Goal: Book appointment/travel/reservation

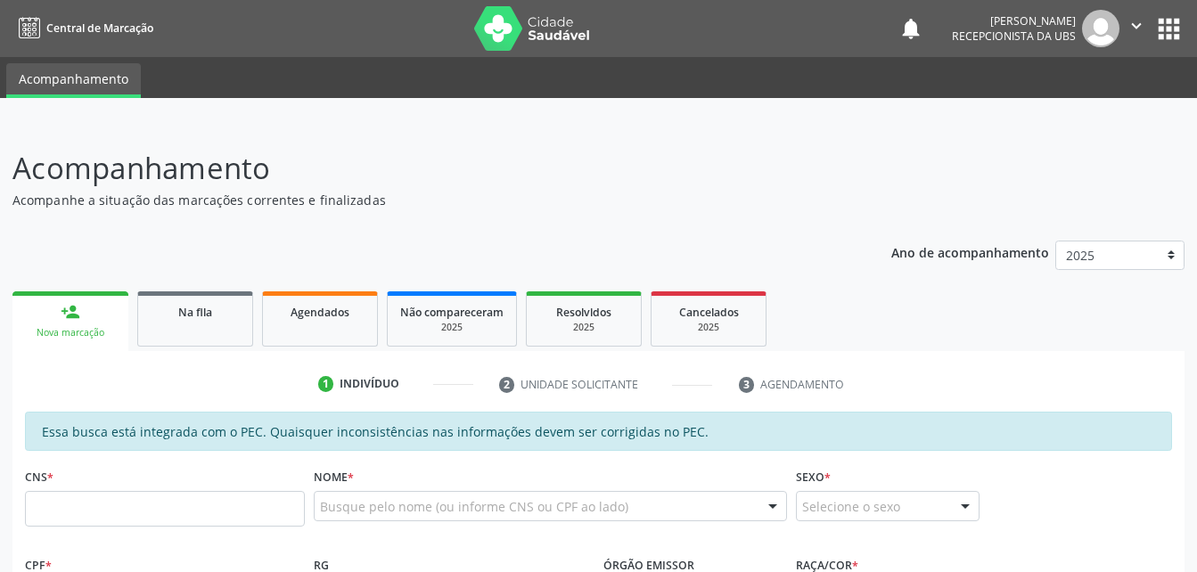
scroll to position [329, 0]
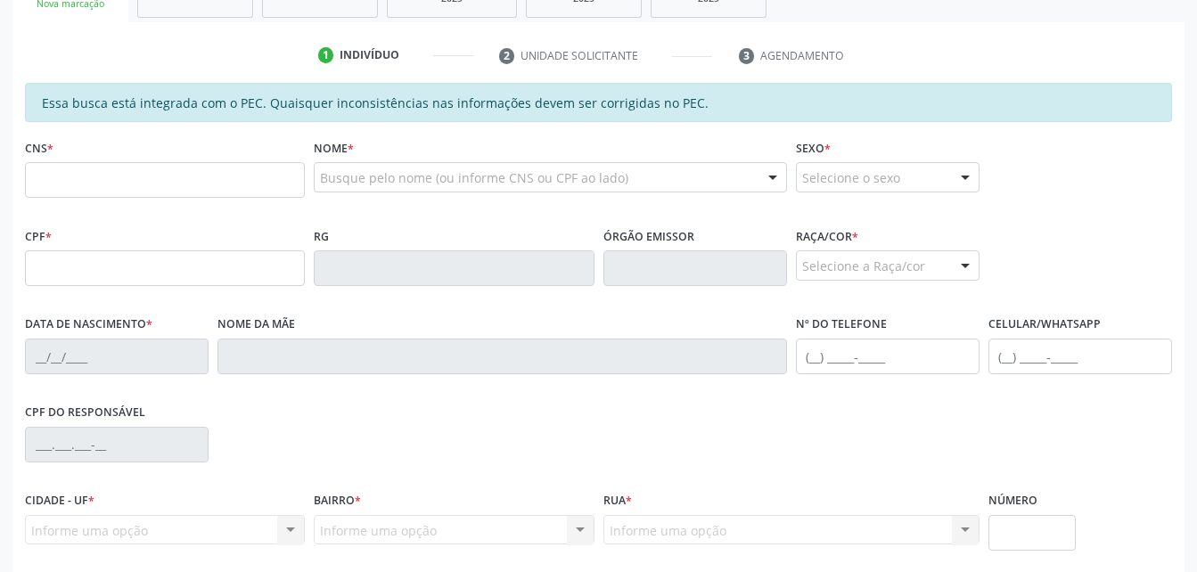
click at [196, 174] on input "text" at bounding box center [165, 180] width 280 height 36
type input "700 8029 5180 1685"
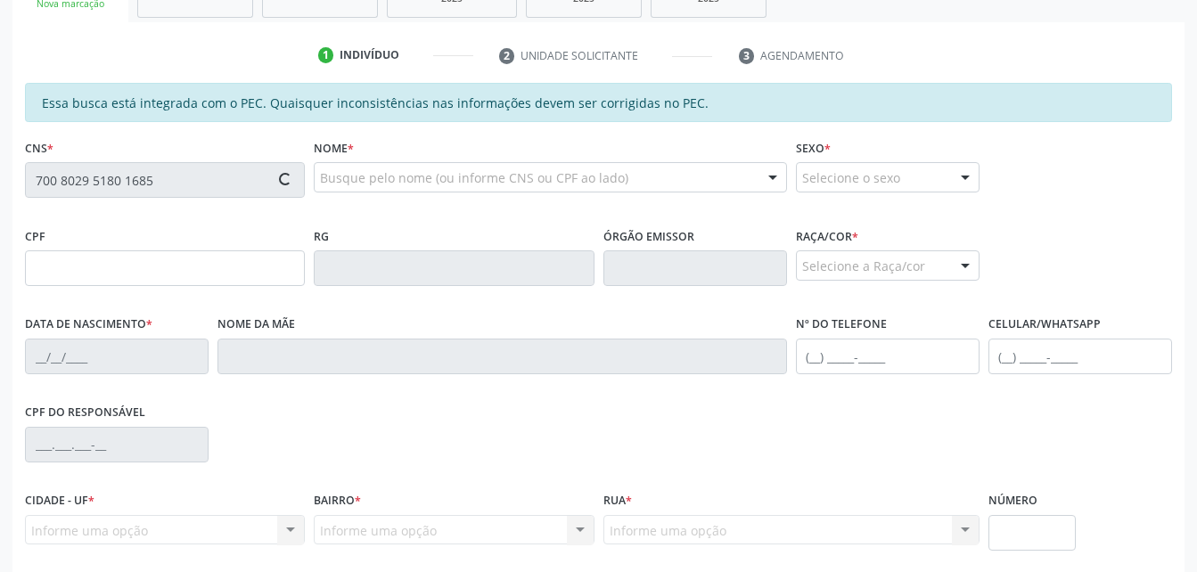
type input "741.361.274-72"
type input "[DATE]"
type input "Marinita [PERSON_NAME]"
type input "[PHONE_NUMBER]"
type input "S/N"
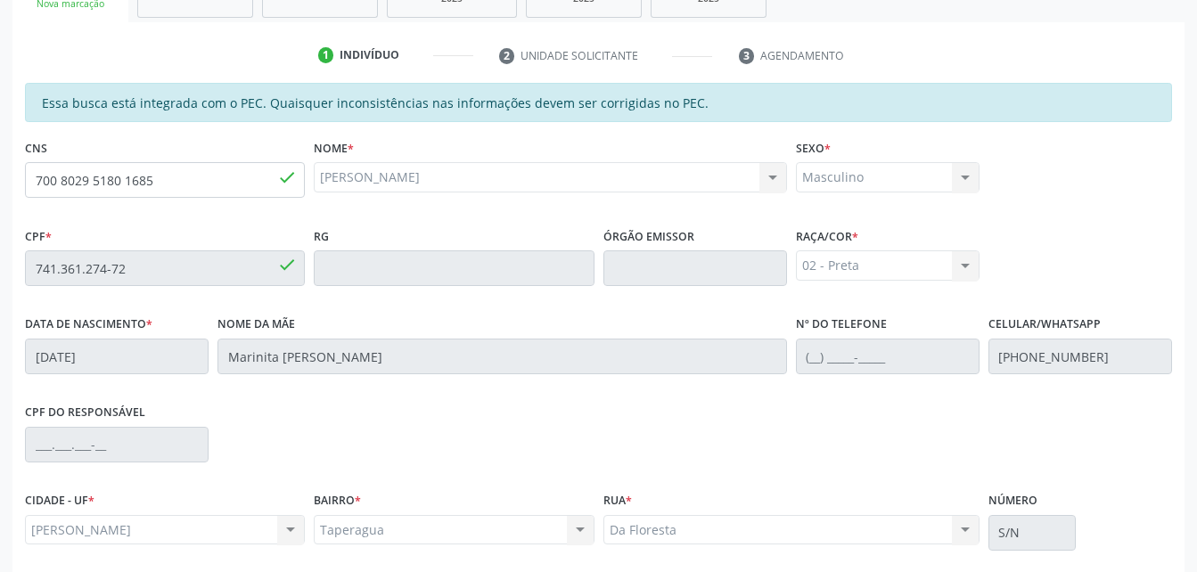
scroll to position [471, 0]
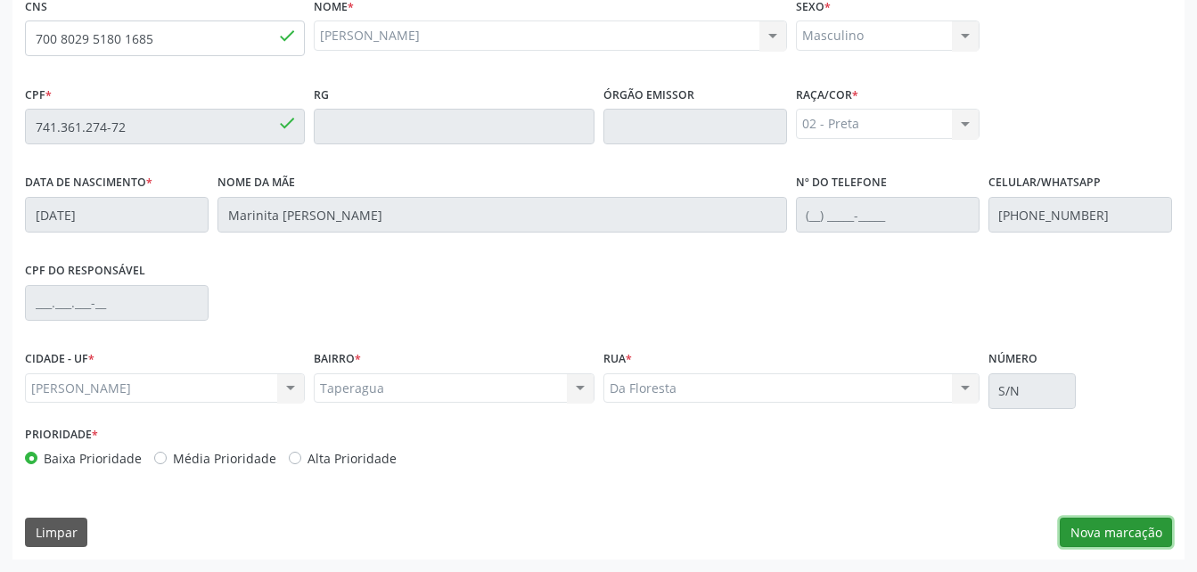
click at [1121, 520] on button "Nova marcação" at bounding box center [1116, 533] width 112 height 30
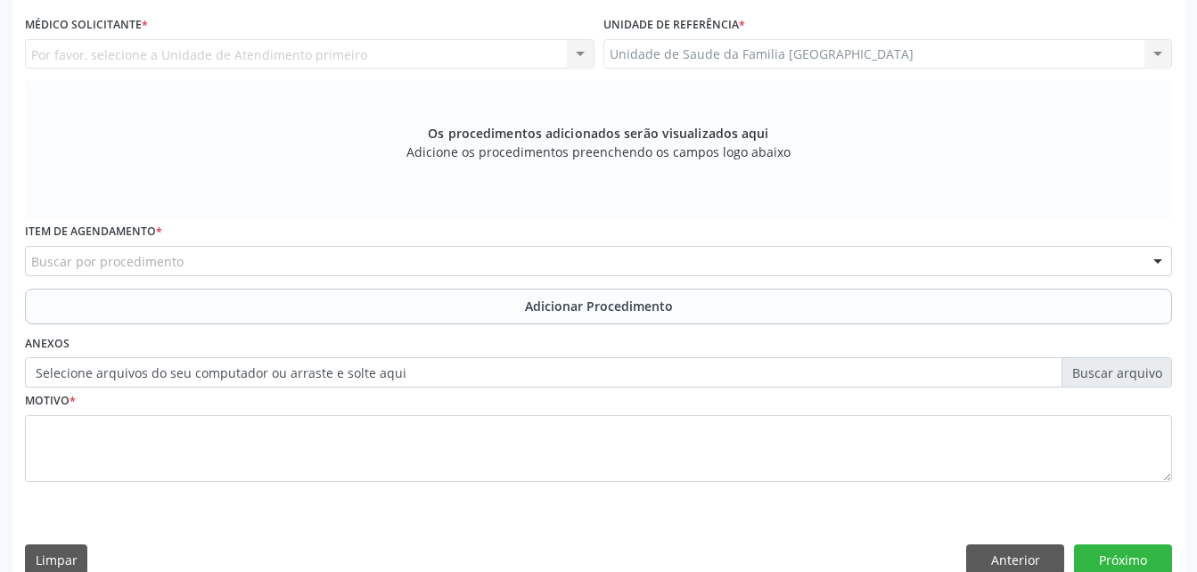
scroll to position [381, 0]
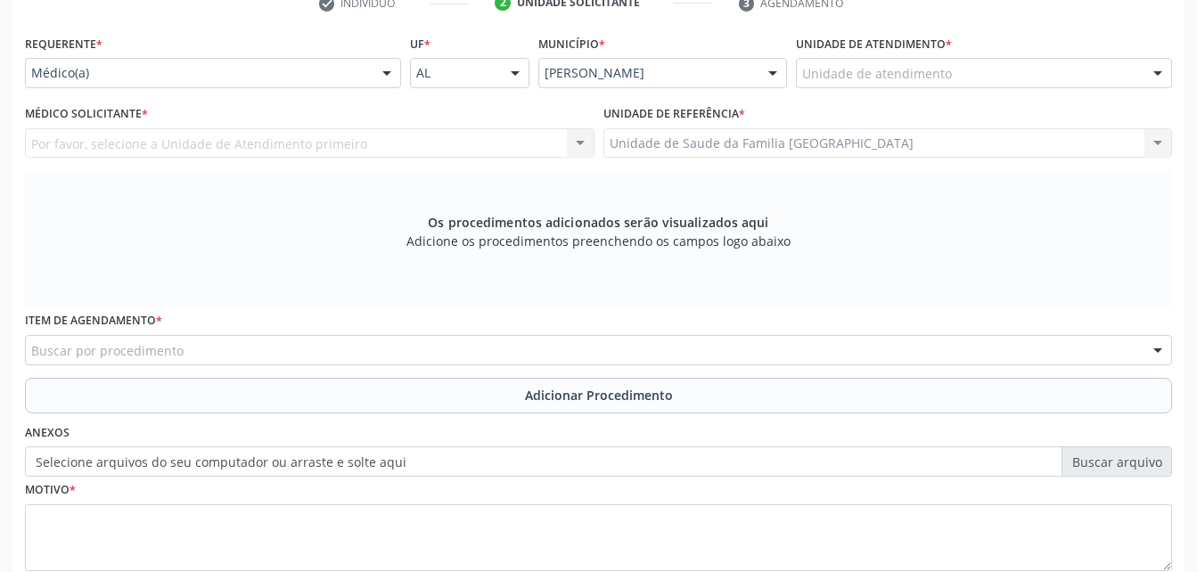
click at [1027, 56] on div "Unidade de atendimento * Unidade de atendimento Aeronave Baron 58 Aeronave Cess…" at bounding box center [984, 58] width 376 height 57
click at [1024, 66] on div "Unidade de atendimento" at bounding box center [984, 73] width 376 height 30
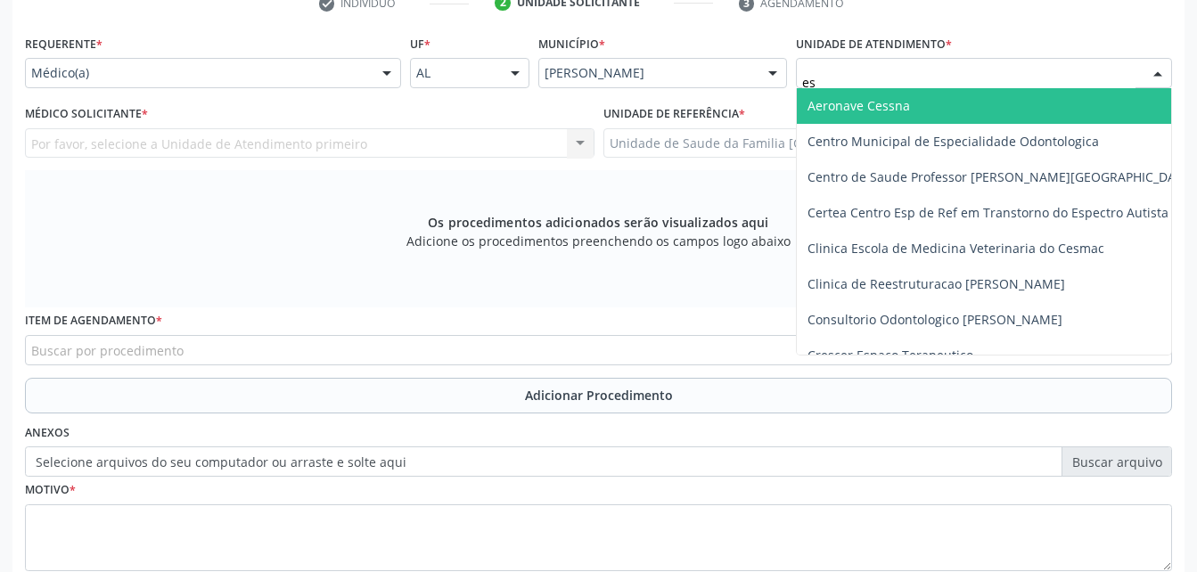
type input "est"
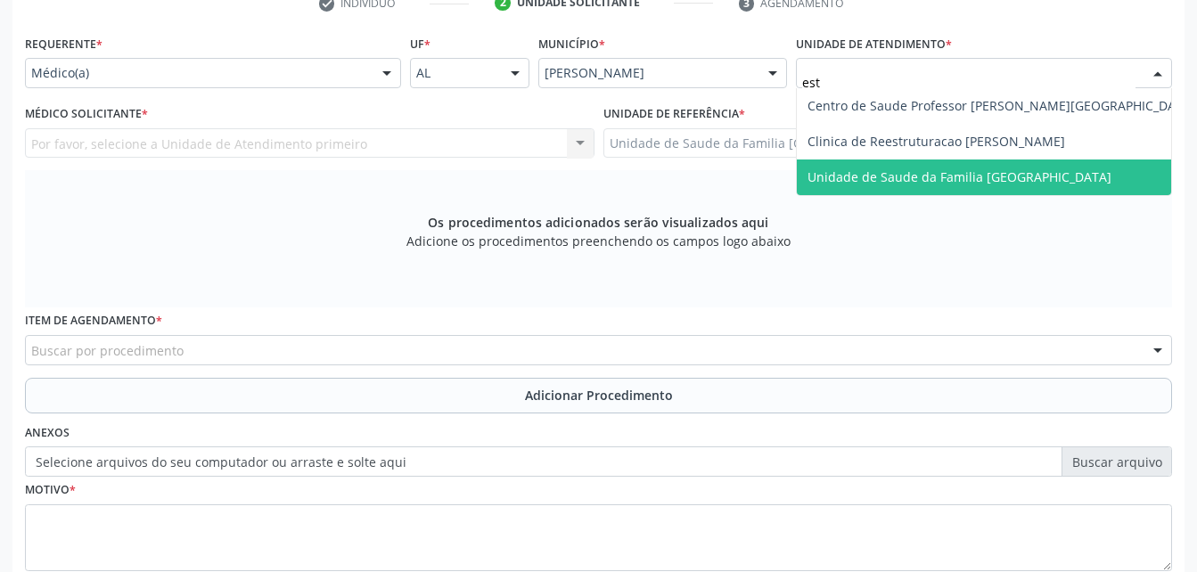
drag, startPoint x: 1020, startPoint y: 175, endPoint x: 707, endPoint y: 139, distance: 315.7
click at [1019, 176] on span "Unidade de Saude da Familia [GEOGRAPHIC_DATA]" at bounding box center [959, 176] width 304 height 17
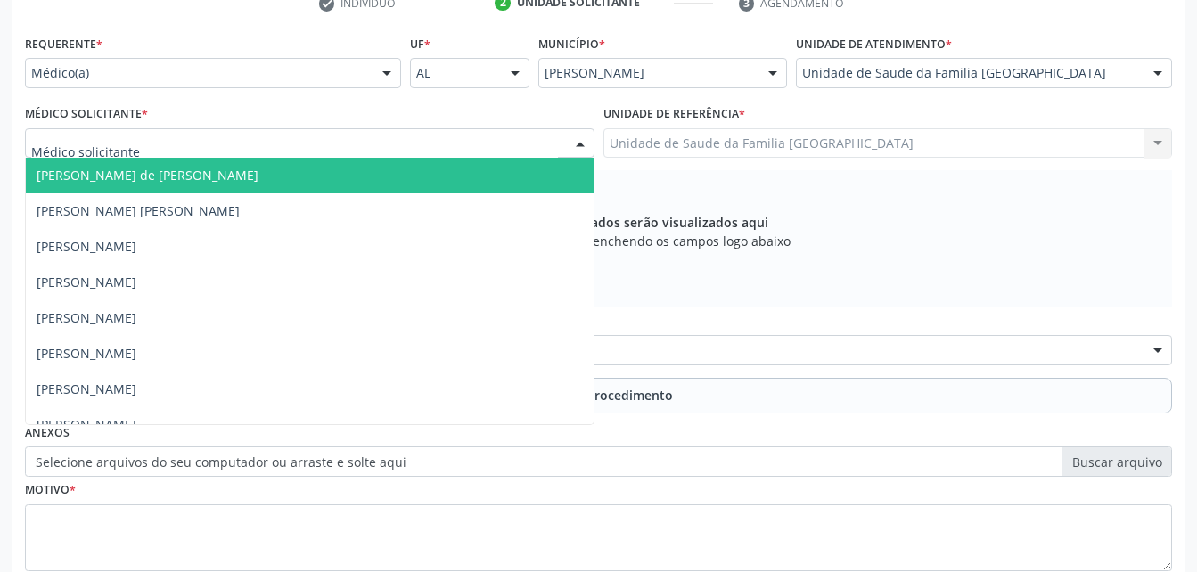
click at [474, 144] on div at bounding box center [309, 143] width 569 height 30
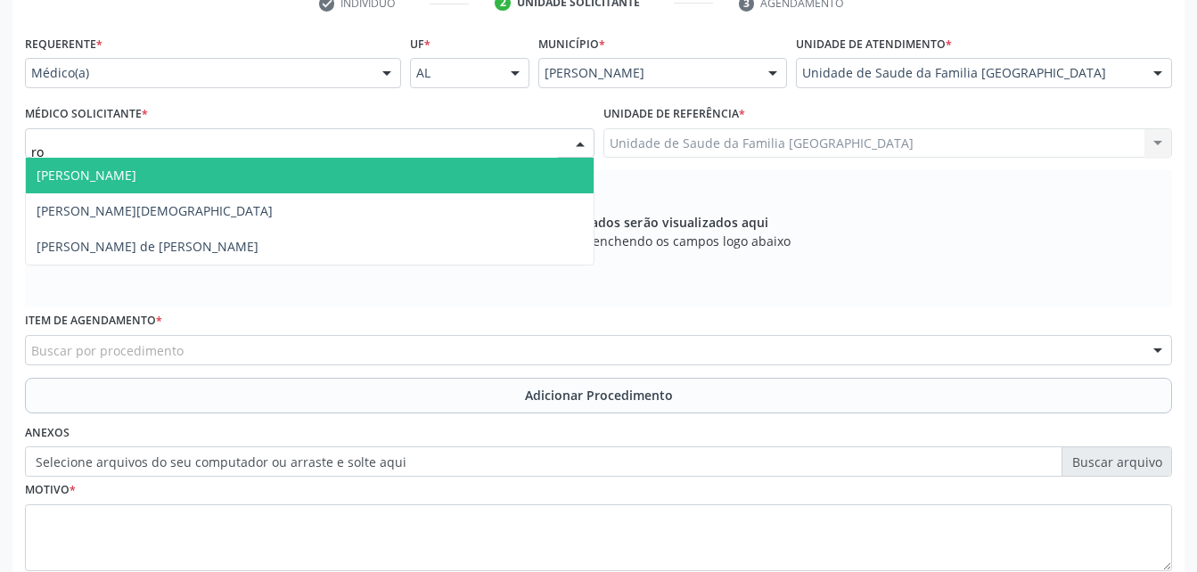
type input "rod"
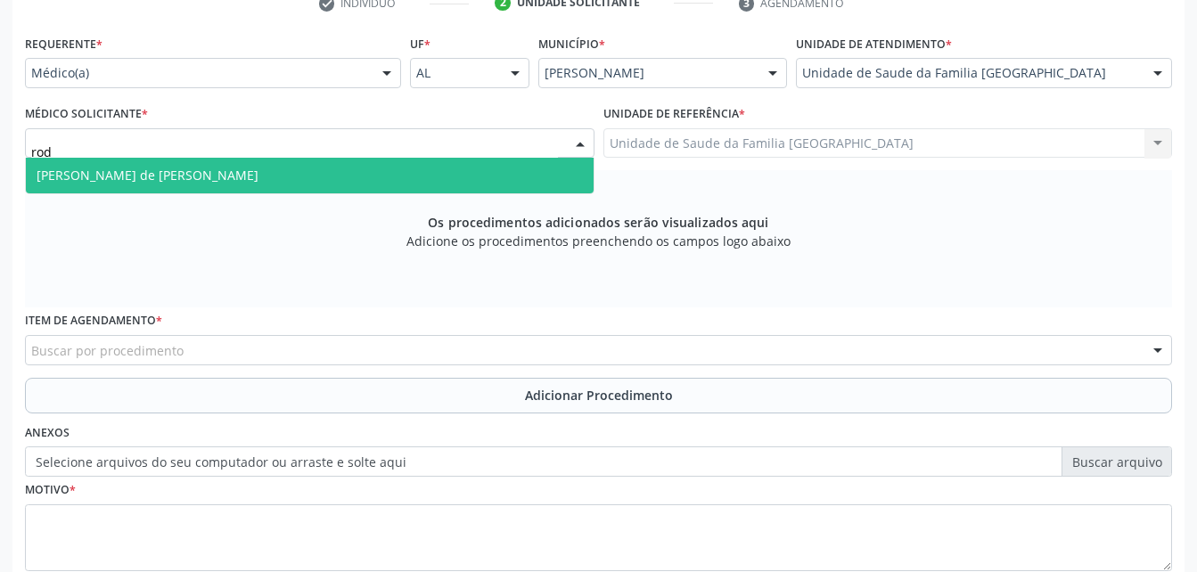
click at [455, 176] on span "[PERSON_NAME] de [PERSON_NAME]" at bounding box center [310, 176] width 568 height 36
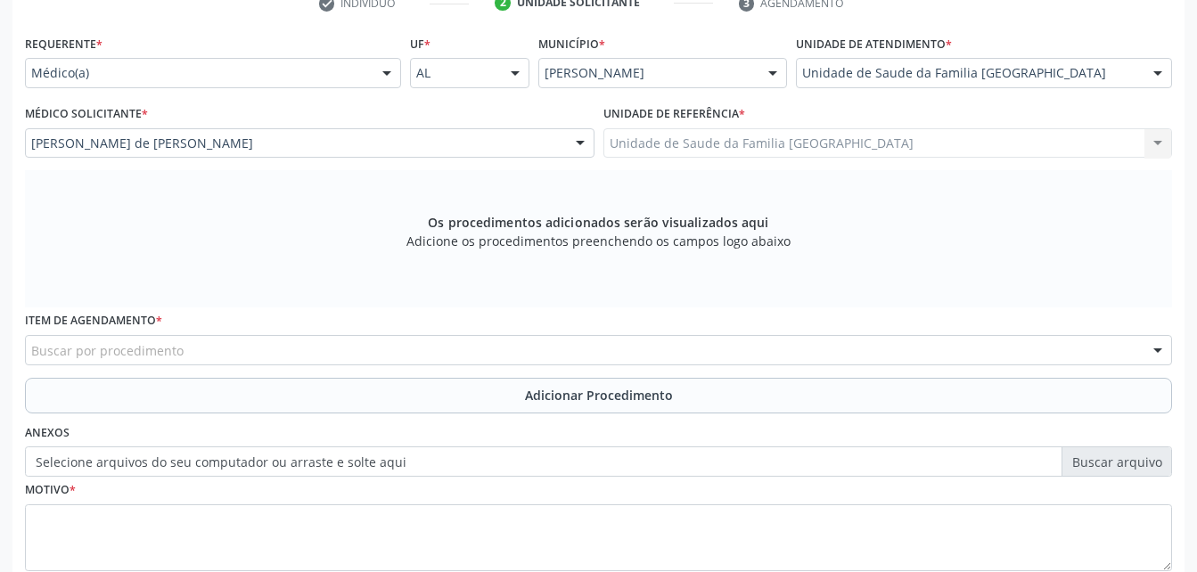
click at [461, 352] on div "Buscar por procedimento" at bounding box center [598, 350] width 1147 height 30
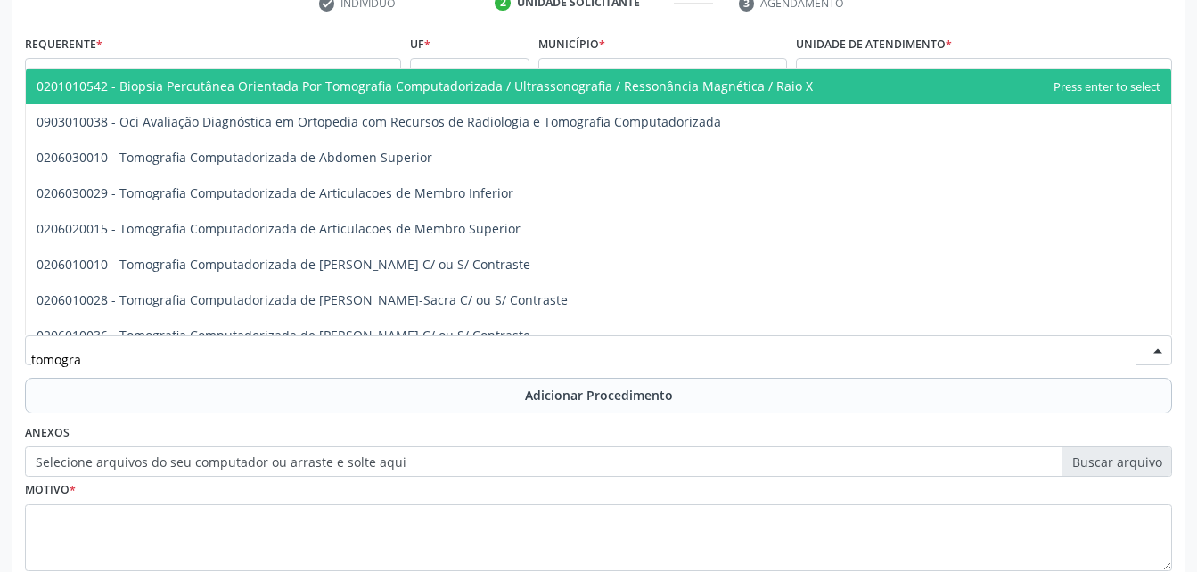
type input "tomograf"
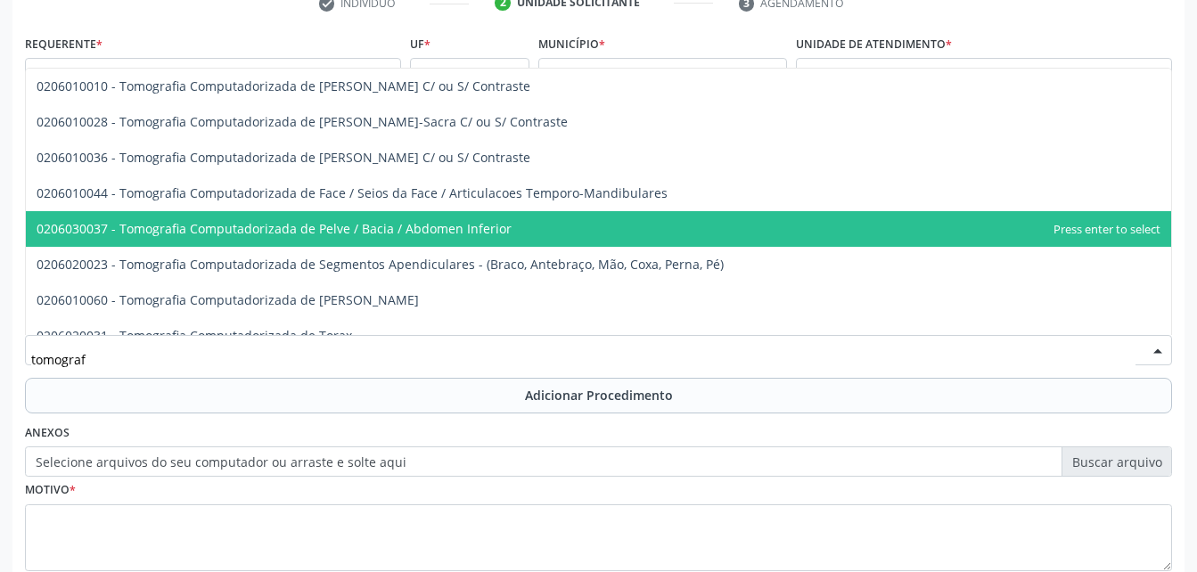
scroll to position [356, 0]
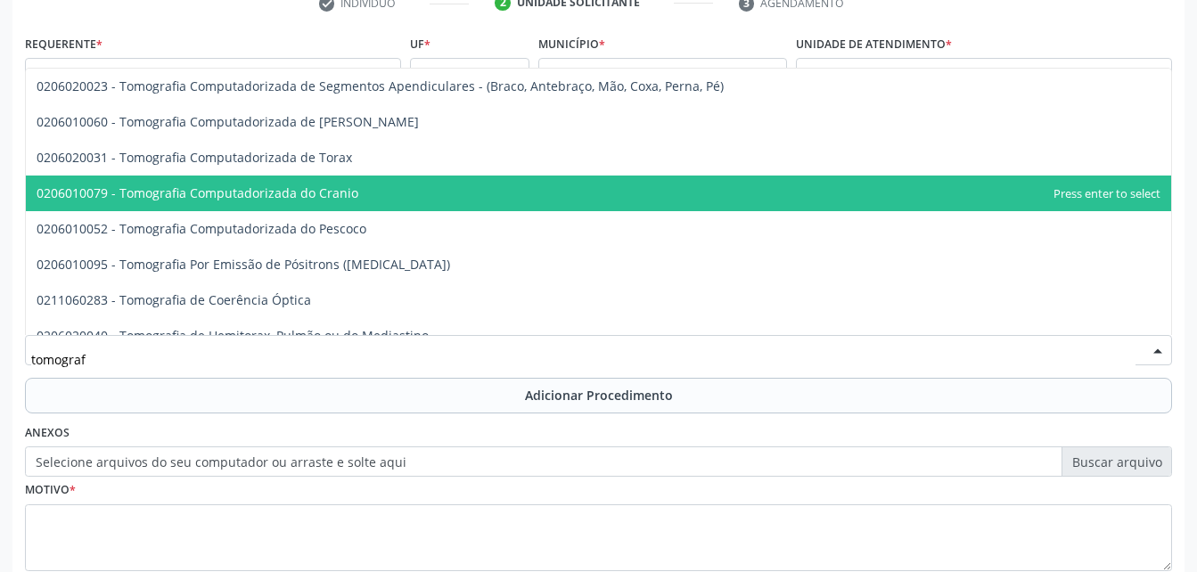
click at [474, 195] on span "0206010079 - Tomografia Computadorizada do Cranio" at bounding box center [598, 194] width 1145 height 36
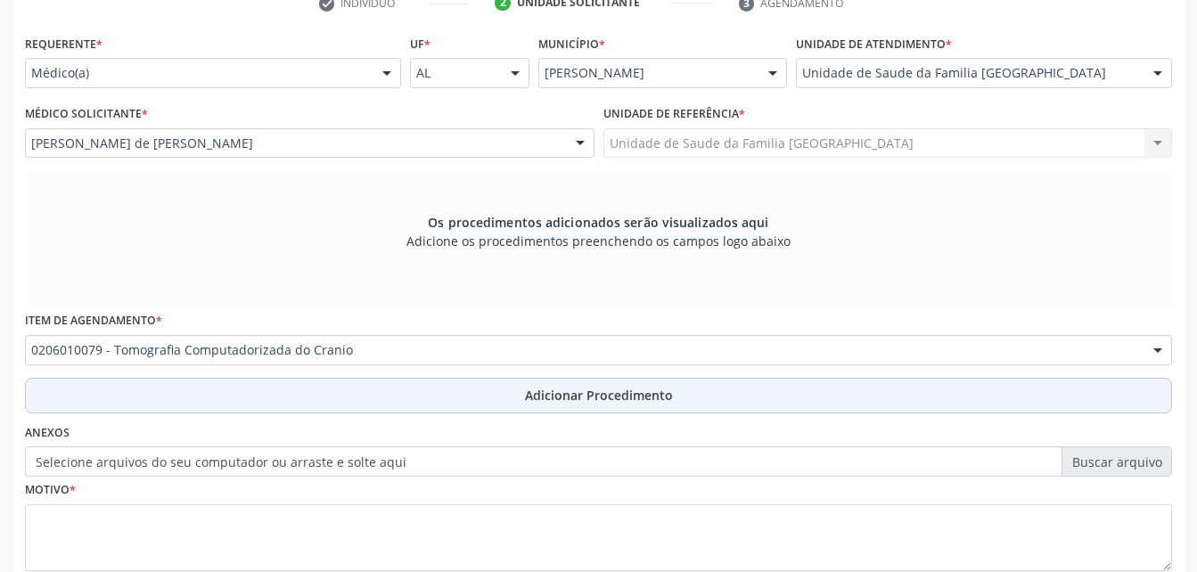
click at [577, 393] on span "Adicionar Procedimento" at bounding box center [599, 395] width 148 height 19
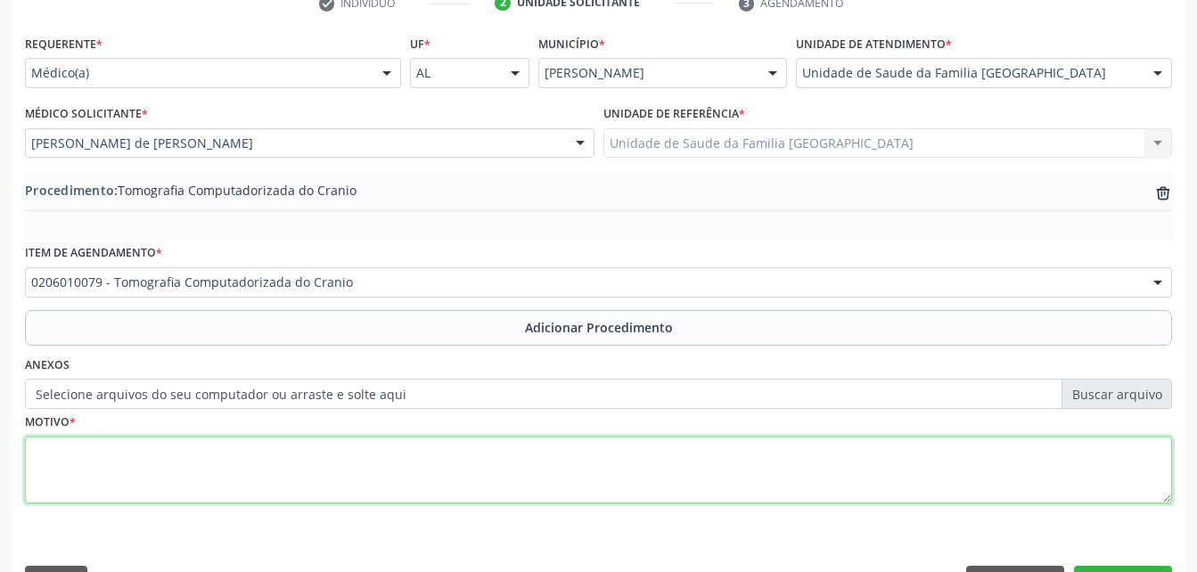
click at [541, 475] on textarea at bounding box center [598, 471] width 1147 height 68
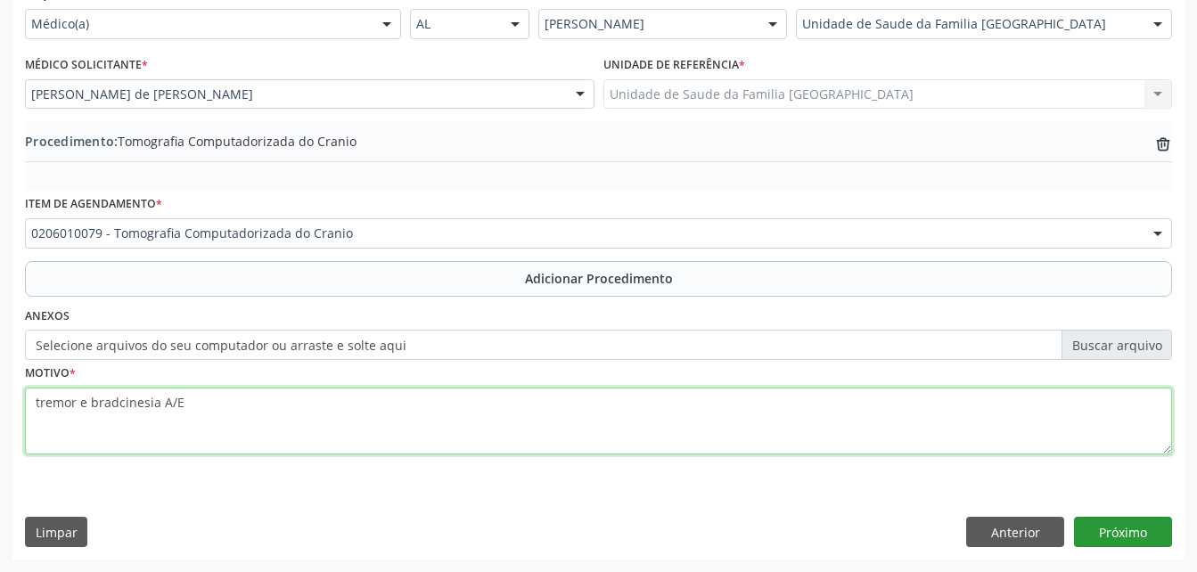
type textarea "tremor e bradcinesia A/E"
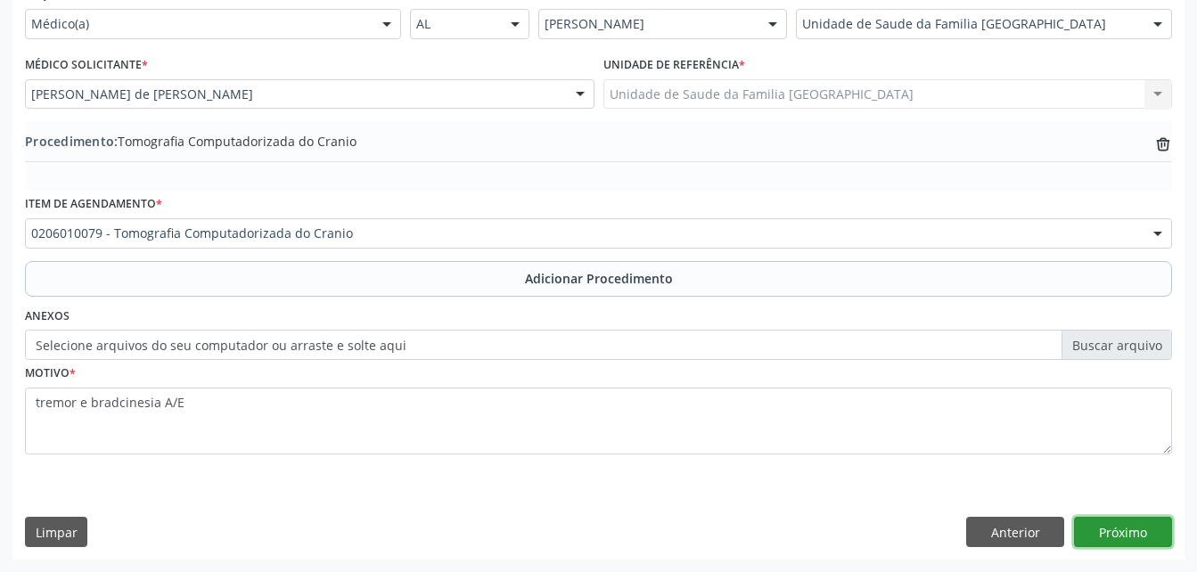
click at [1113, 524] on button "Próximo" at bounding box center [1123, 532] width 98 height 30
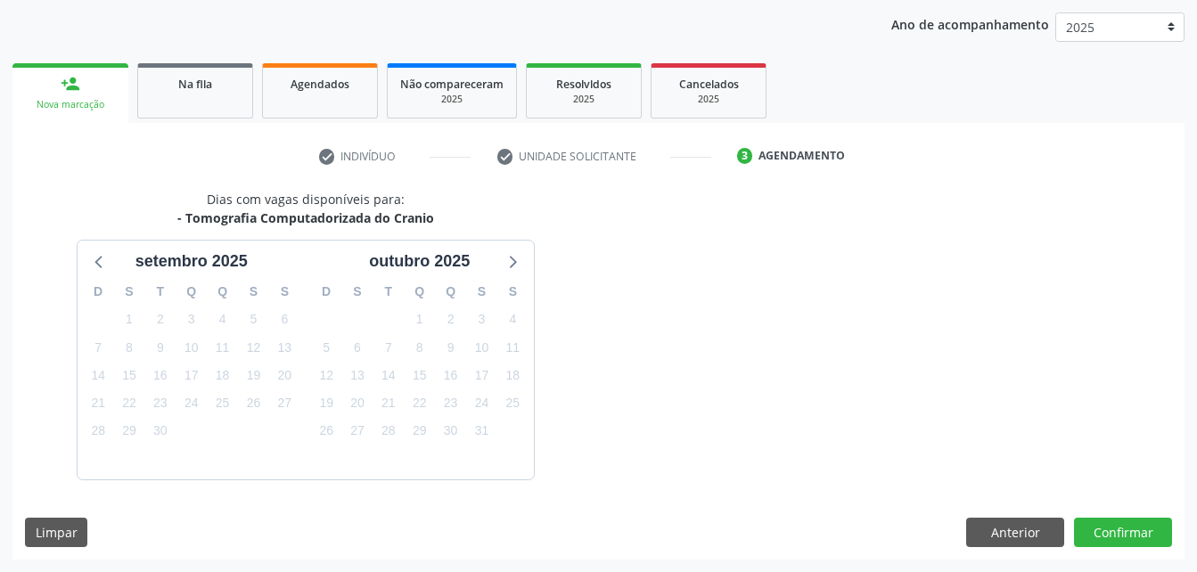
scroll to position [281, 0]
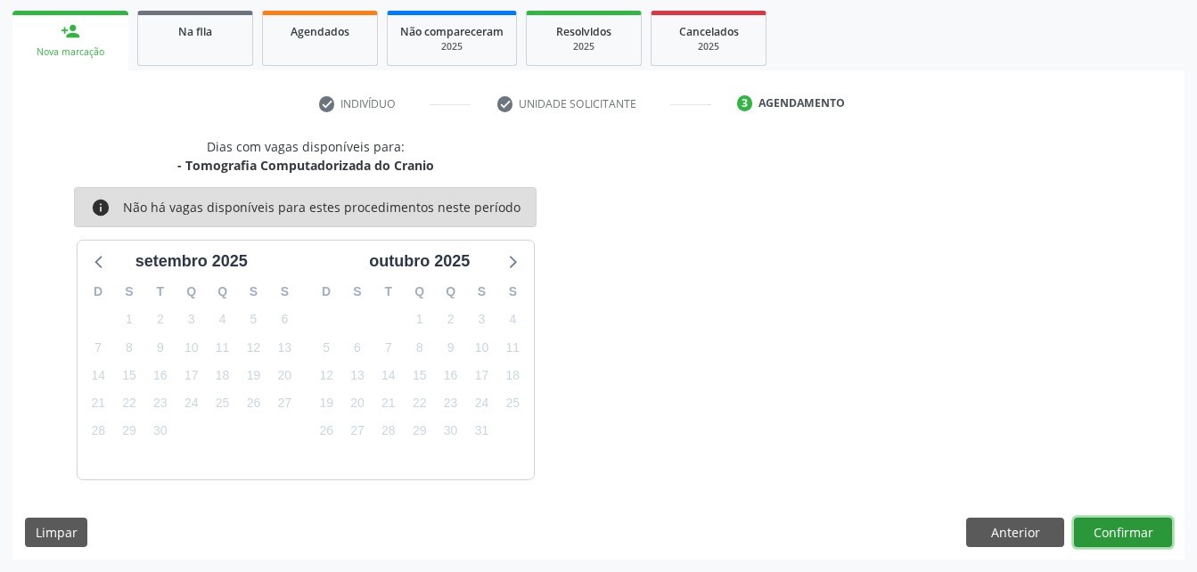
click at [1131, 527] on button "Confirmar" at bounding box center [1123, 533] width 98 height 30
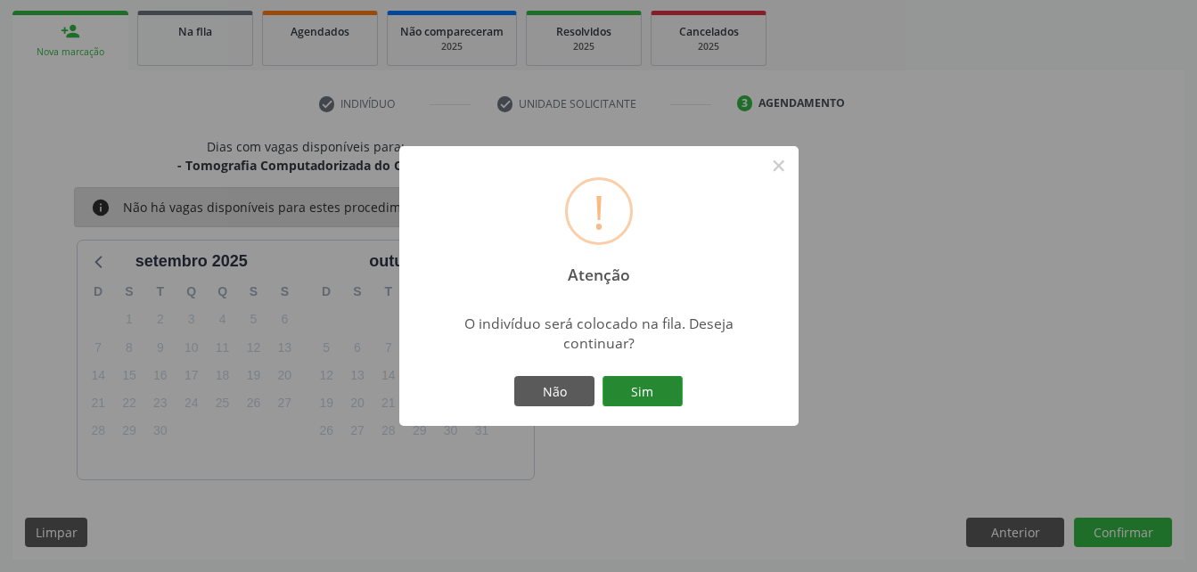
click at [626, 381] on button "Sim" at bounding box center [642, 391] width 80 height 30
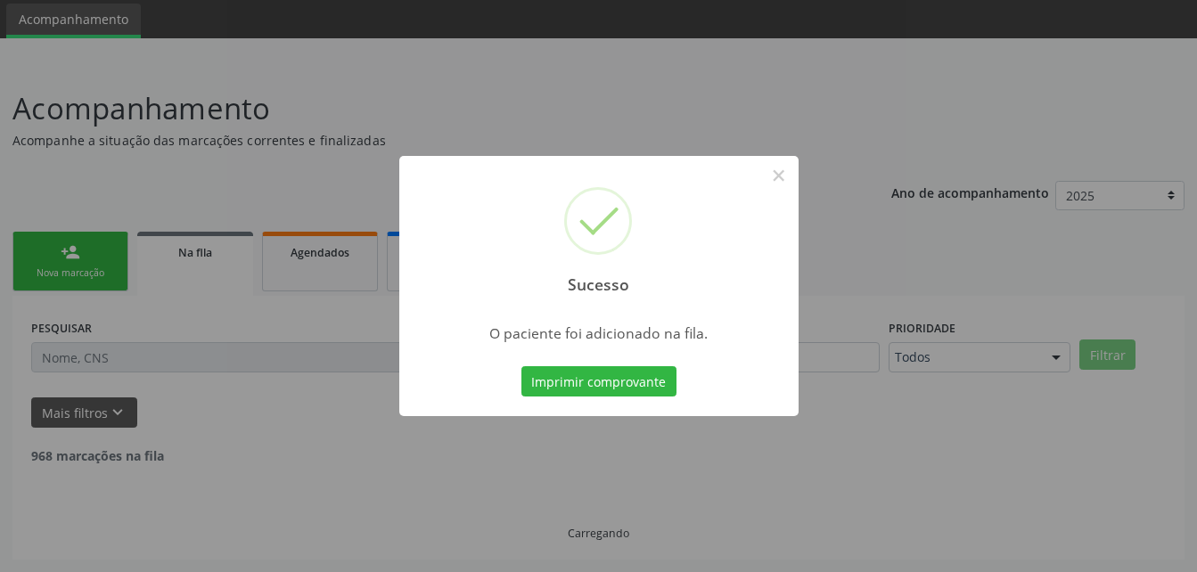
scroll to position [41, 0]
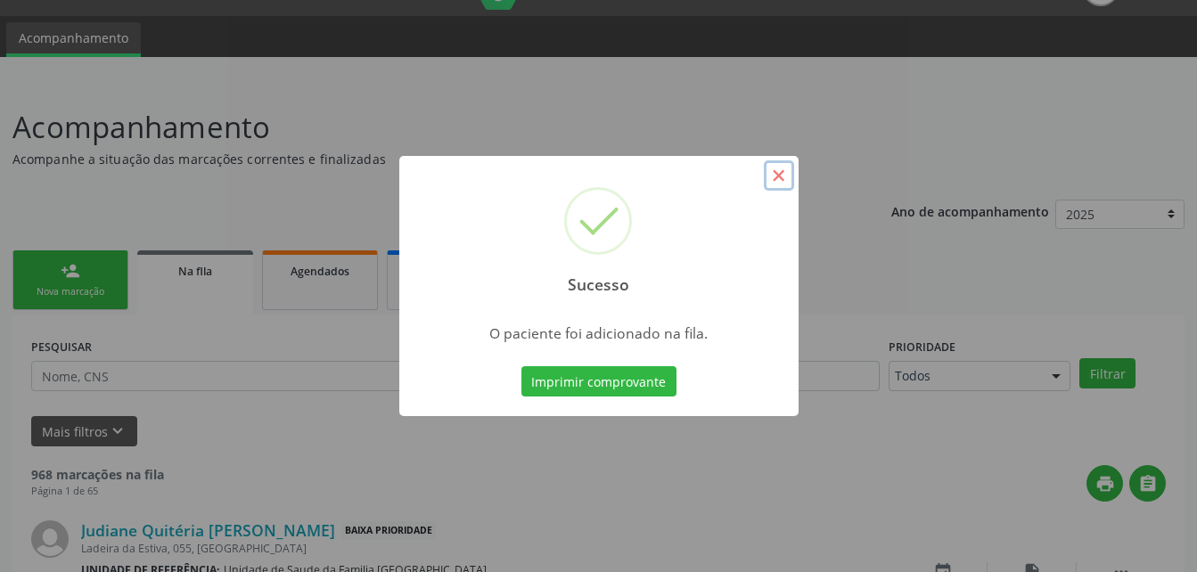
click at [784, 178] on button "×" at bounding box center [779, 175] width 30 height 30
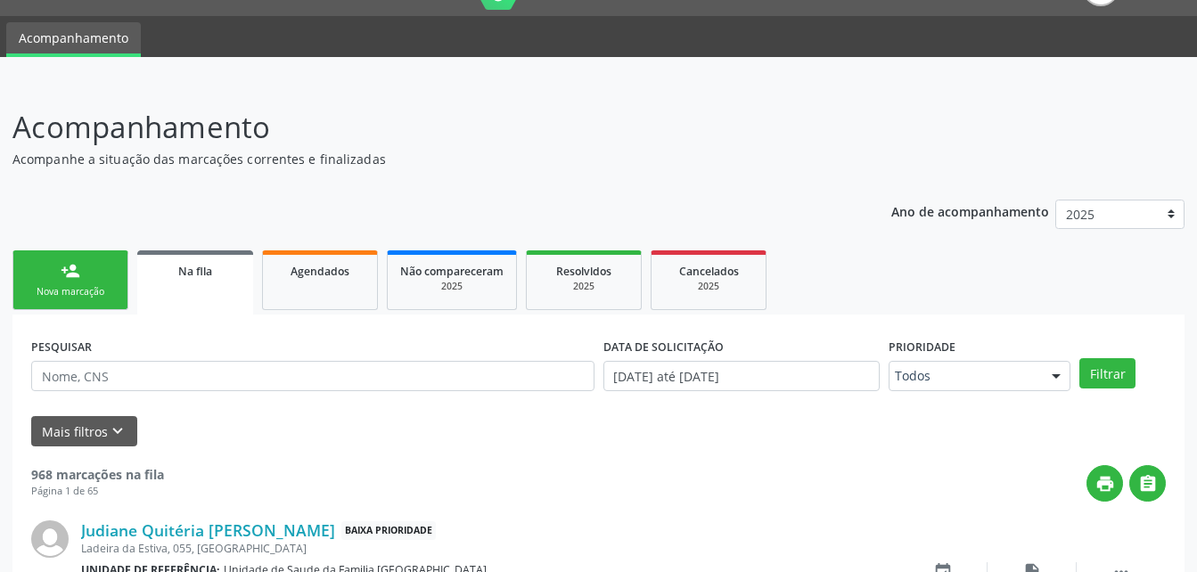
drag, startPoint x: 109, startPoint y: 282, endPoint x: 150, endPoint y: 282, distance: 41.0
click at [109, 282] on link "person_add Nova marcação" at bounding box center [70, 280] width 116 height 60
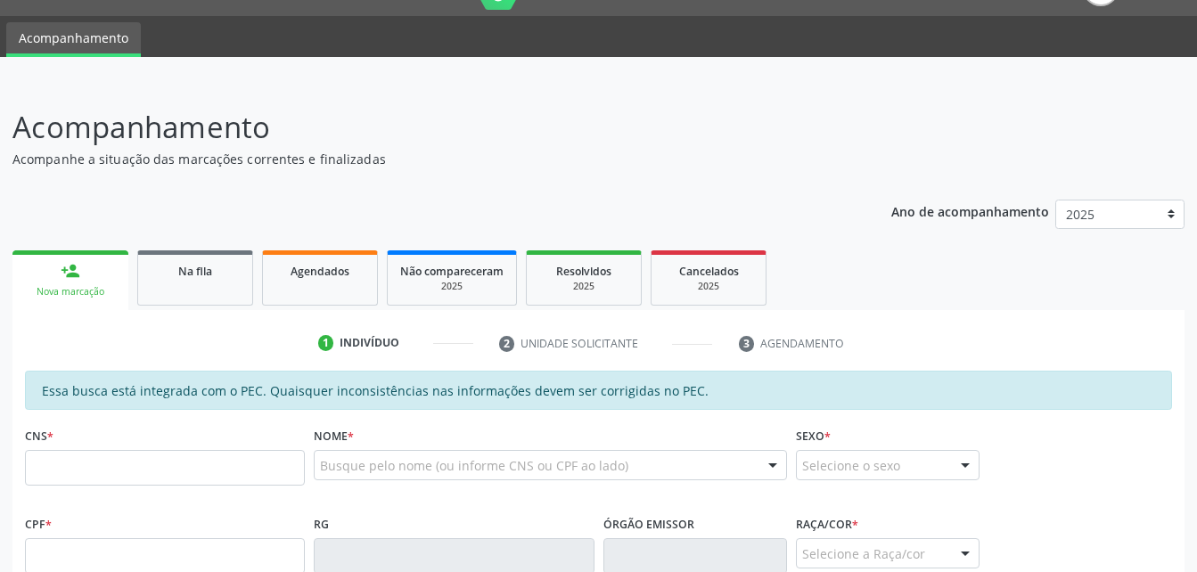
scroll to position [130, 0]
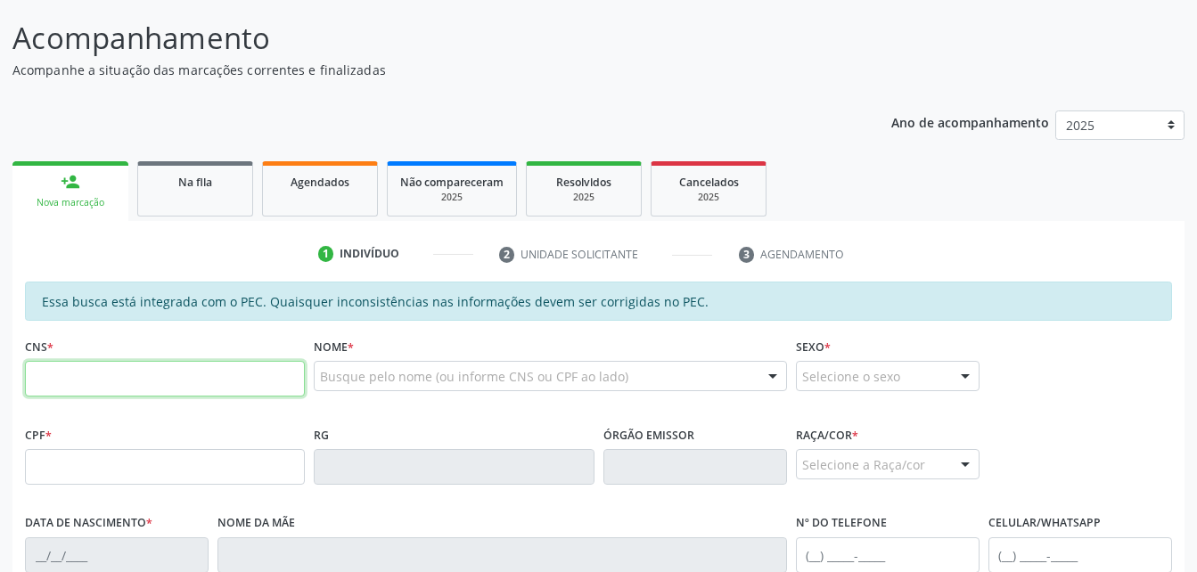
click at [179, 386] on input "text" at bounding box center [165, 379] width 280 height 36
type input "702 1037 0242 1890"
type input "624.036.804-00"
type input "[DATE]"
type input "Marina Conceição dos Santos"
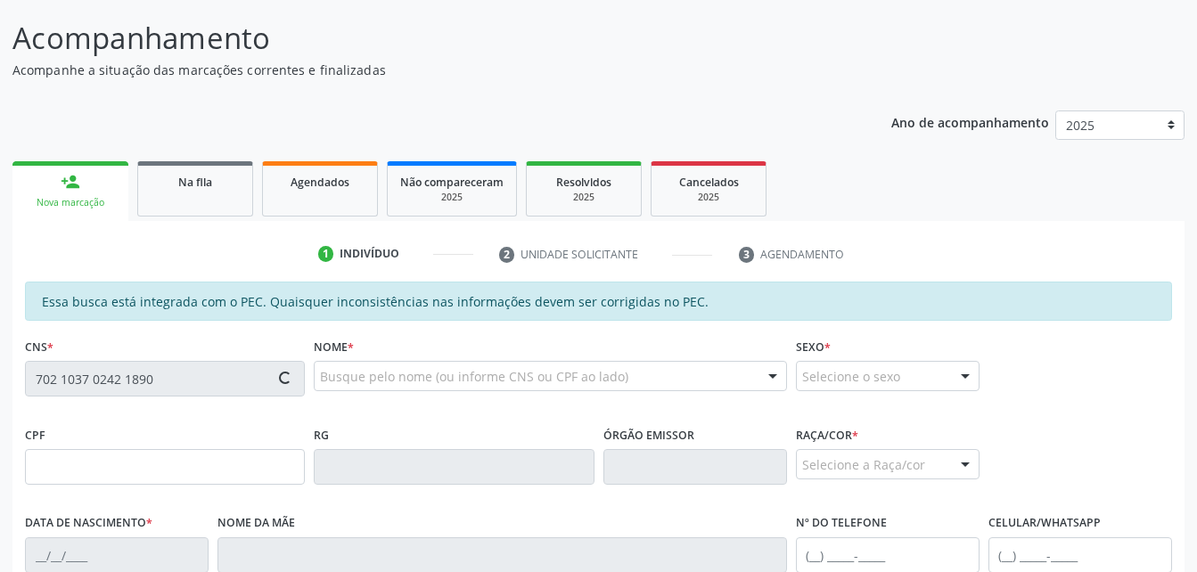
type input "[PHONE_NUMBER]"
type input "68"
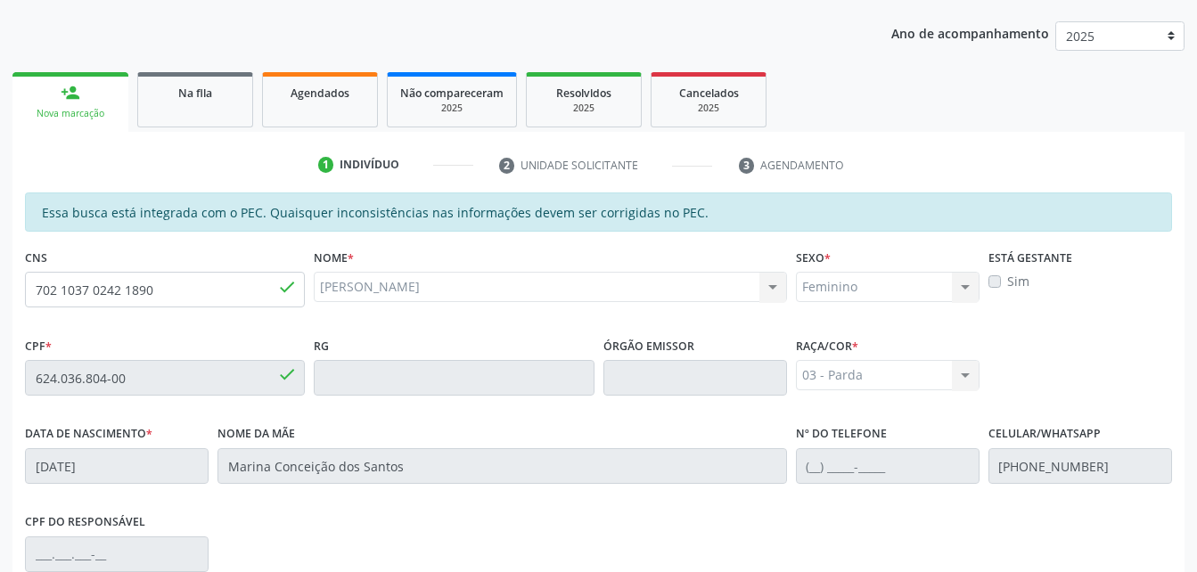
scroll to position [471, 0]
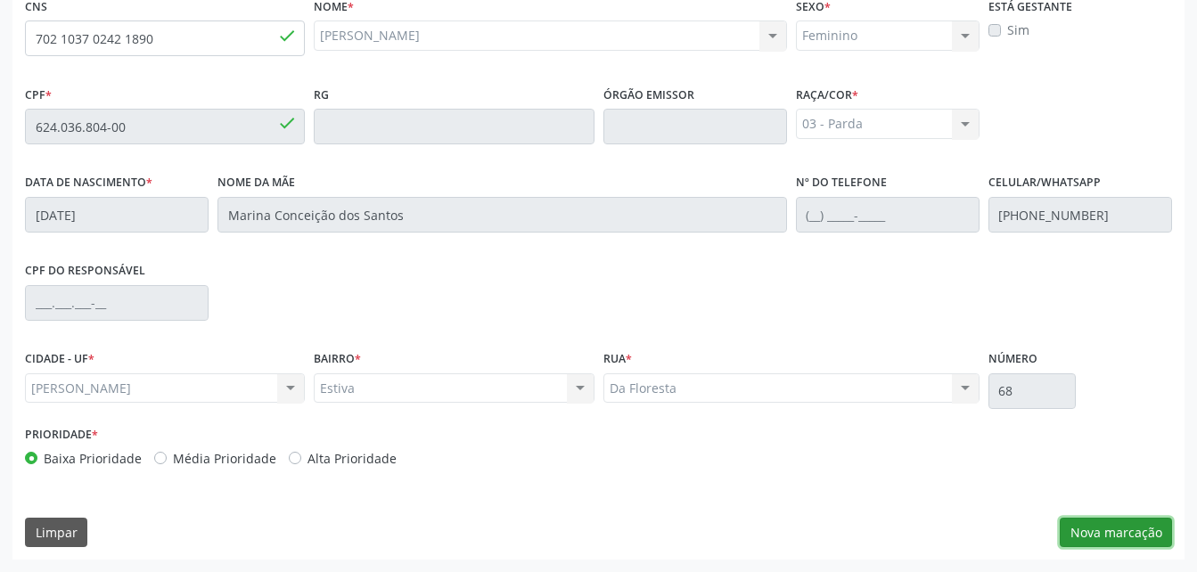
click at [1087, 528] on button "Nova marcação" at bounding box center [1116, 533] width 112 height 30
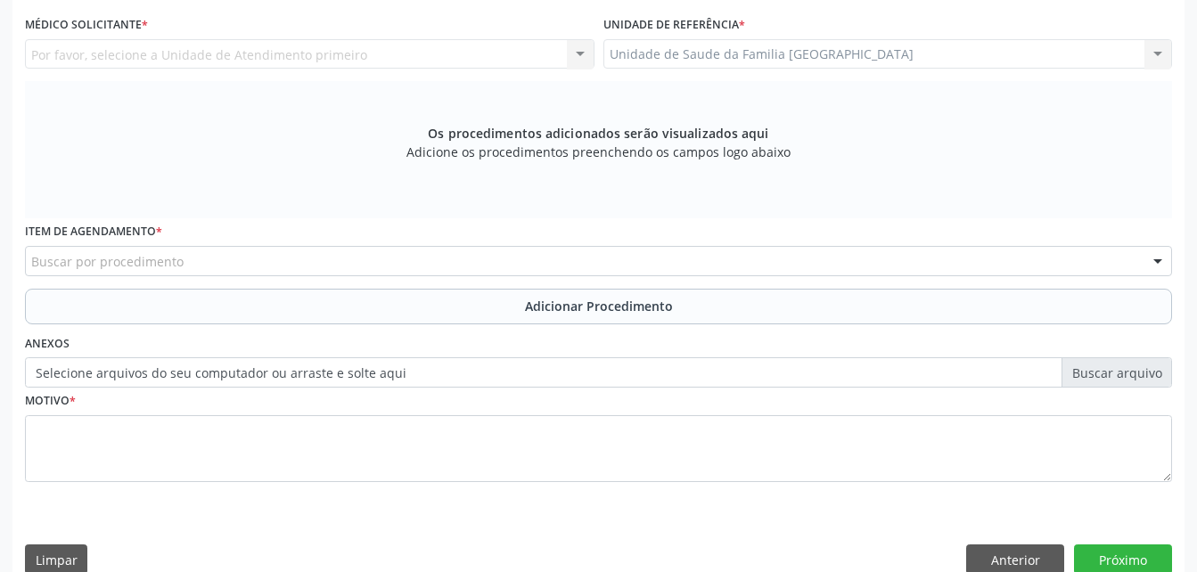
scroll to position [381, 0]
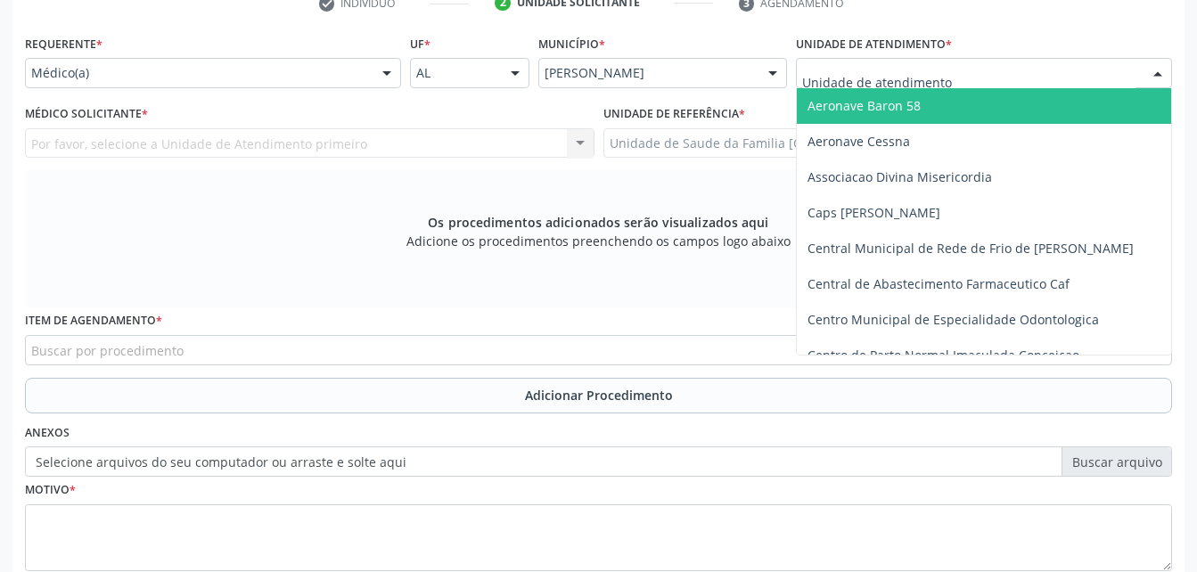
click at [1013, 61] on div at bounding box center [984, 73] width 376 height 30
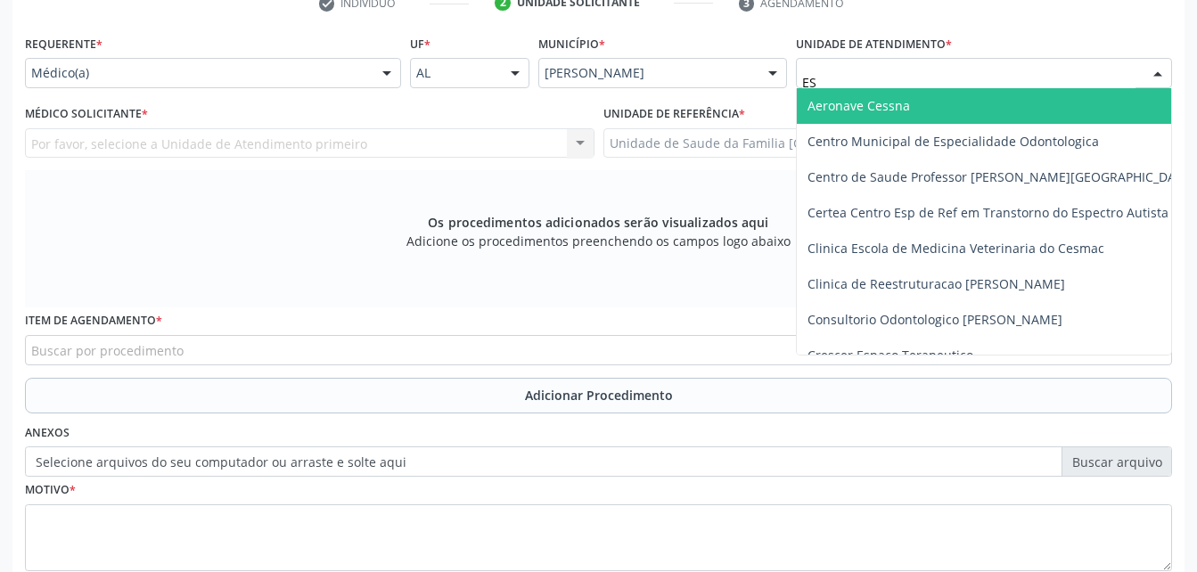
type input "EST"
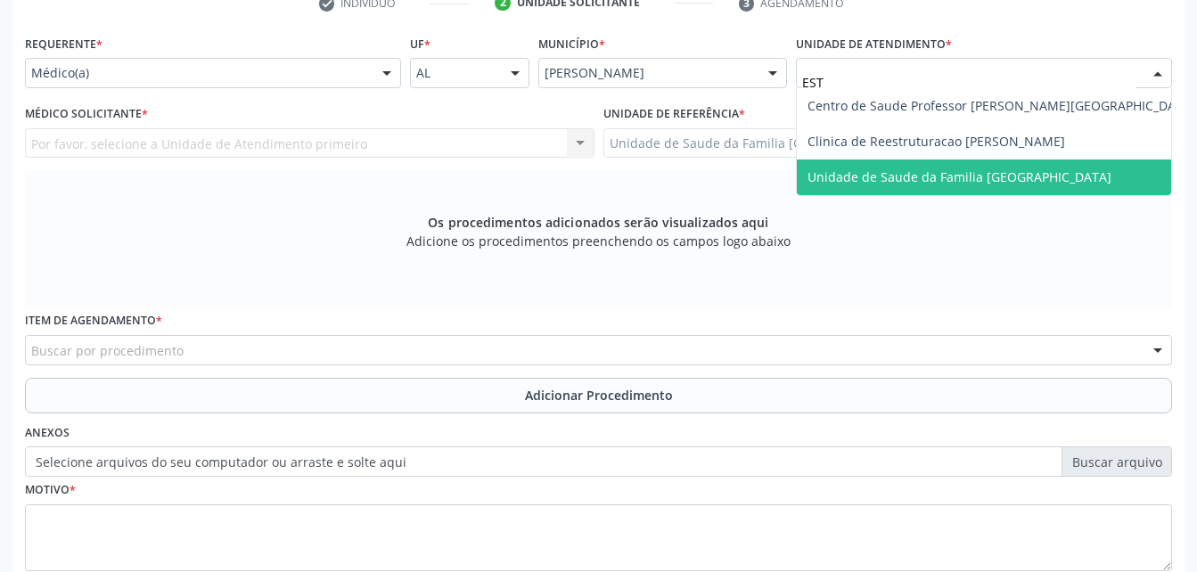
click at [1047, 172] on span "Unidade de Saude da Familia [GEOGRAPHIC_DATA]" at bounding box center [959, 176] width 304 height 17
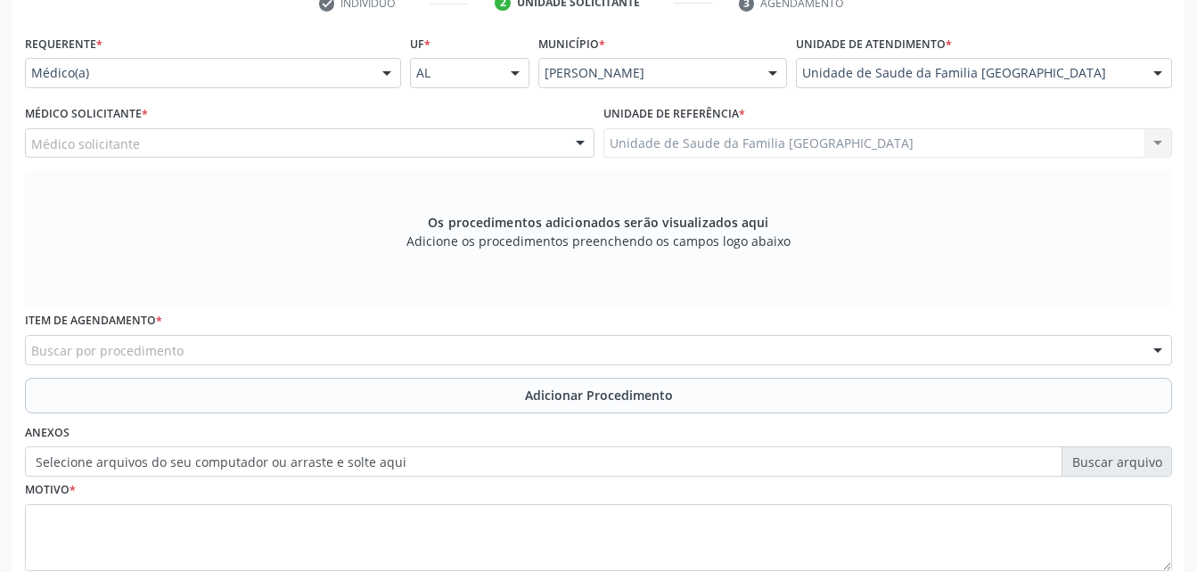
click at [420, 145] on div "Médico solicitante [PERSON_NAME] [PERSON_NAME] [PERSON_NAME] [PERSON_NAME] Cost…" at bounding box center [309, 143] width 569 height 30
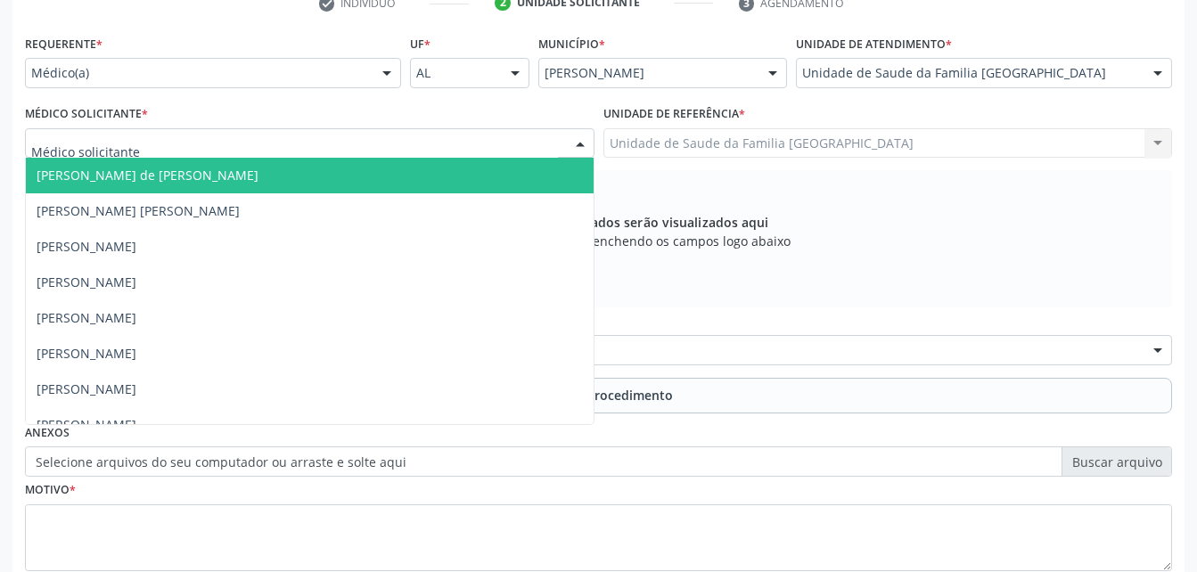
click at [420, 145] on div at bounding box center [309, 143] width 569 height 30
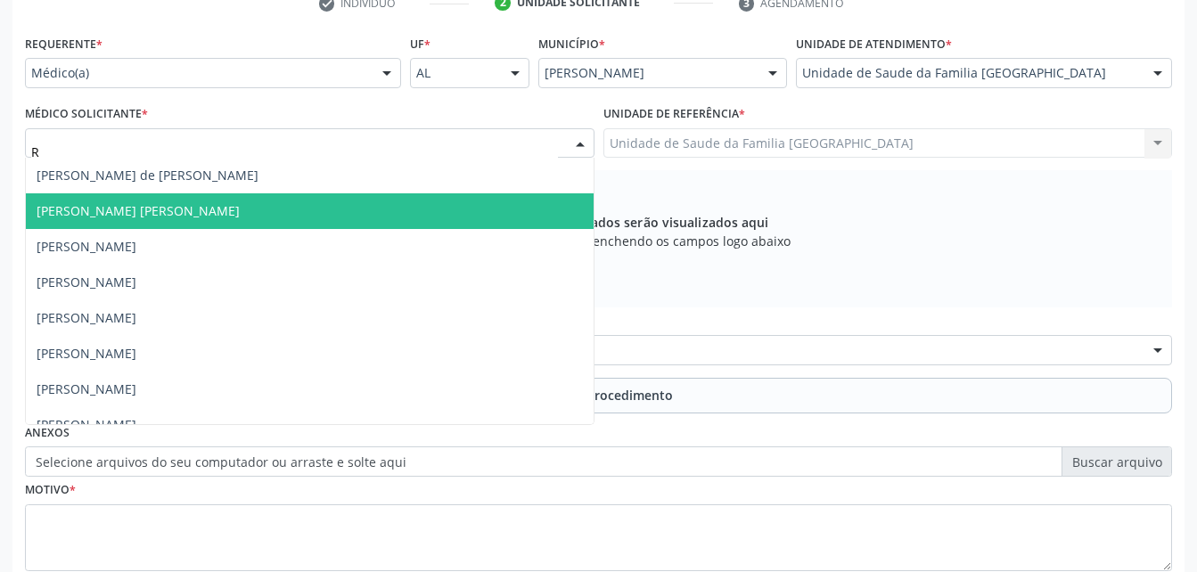
type input "RO"
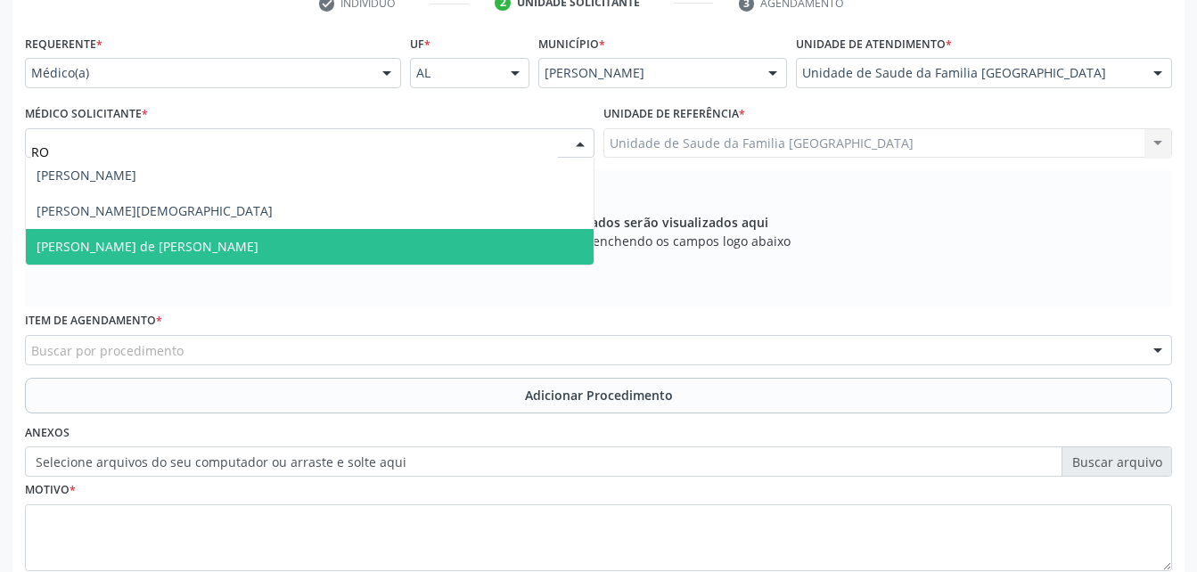
click at [295, 240] on span "[PERSON_NAME] de [PERSON_NAME]" at bounding box center [310, 247] width 568 height 36
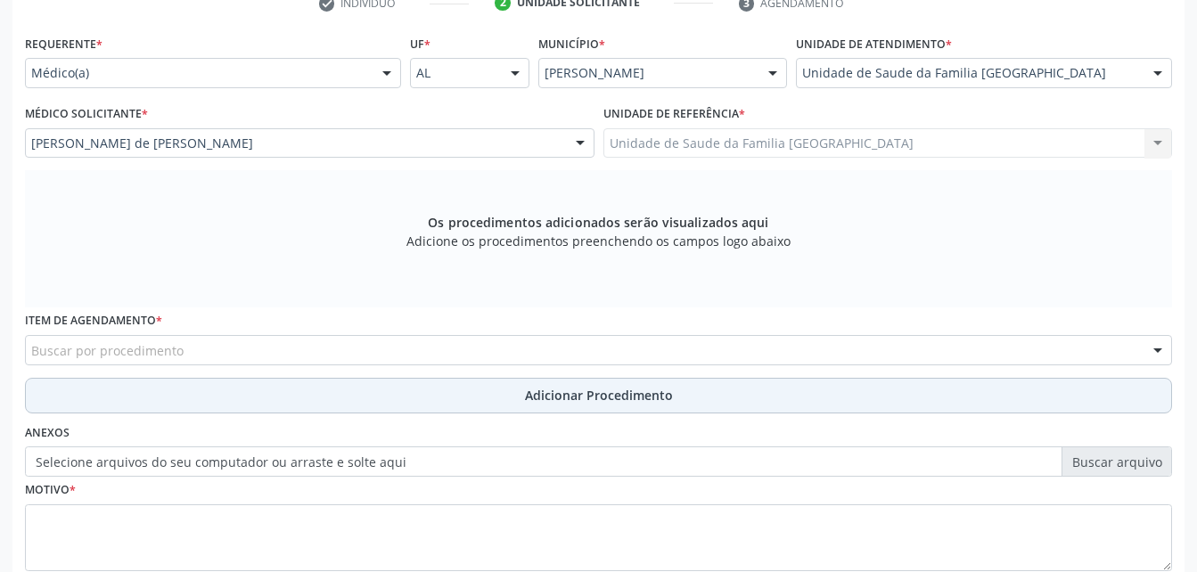
scroll to position [471, 0]
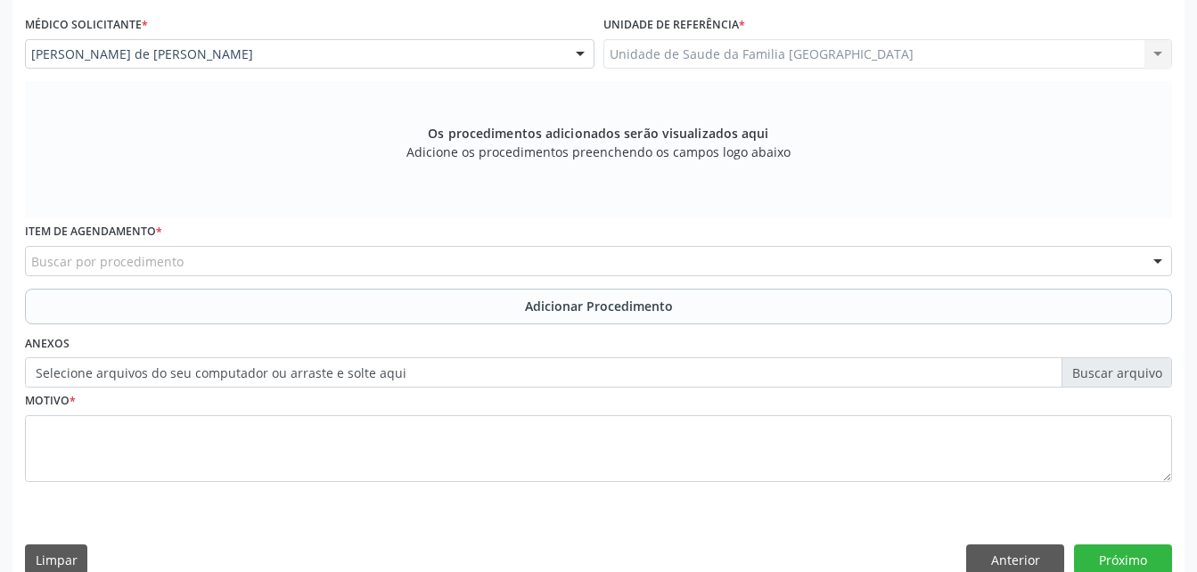
click at [207, 264] on div "Buscar por procedimento" at bounding box center [598, 261] width 1147 height 30
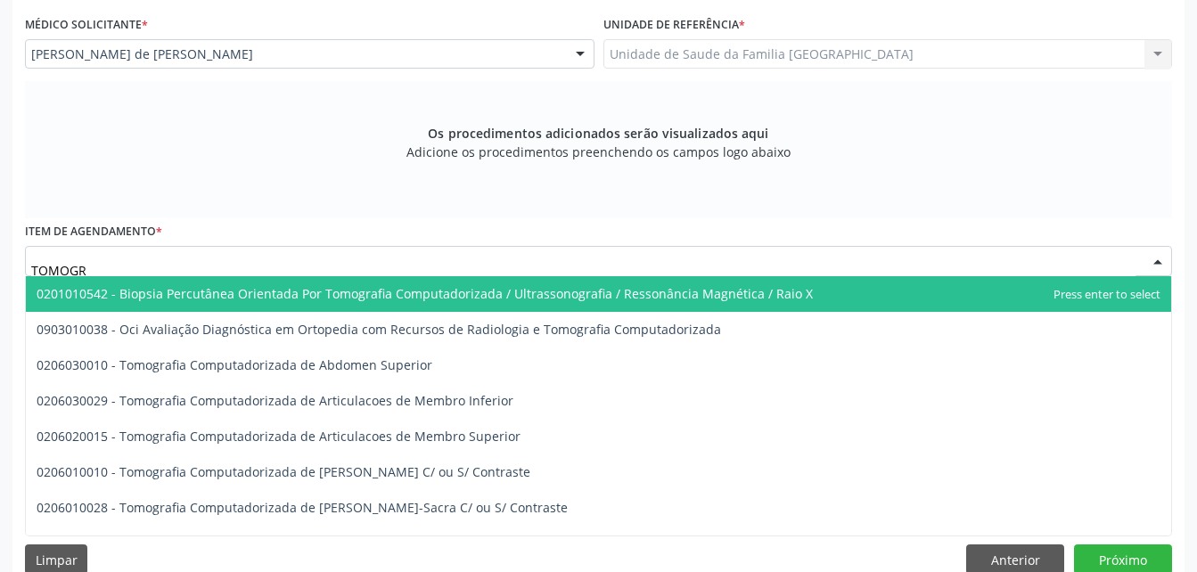
type input "TOMOGRA"
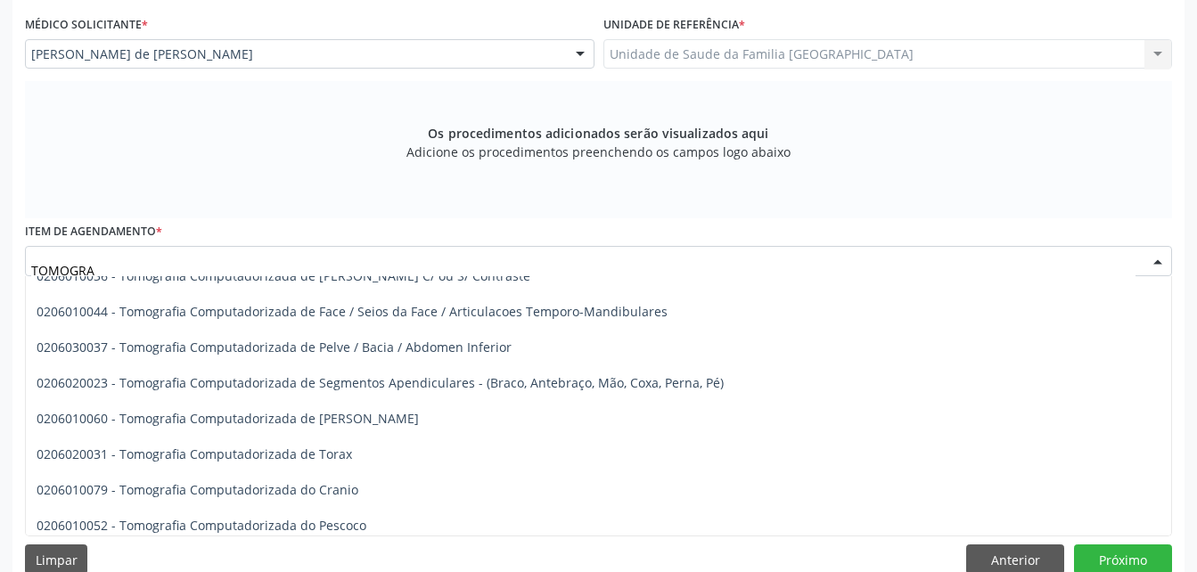
scroll to position [356, 0]
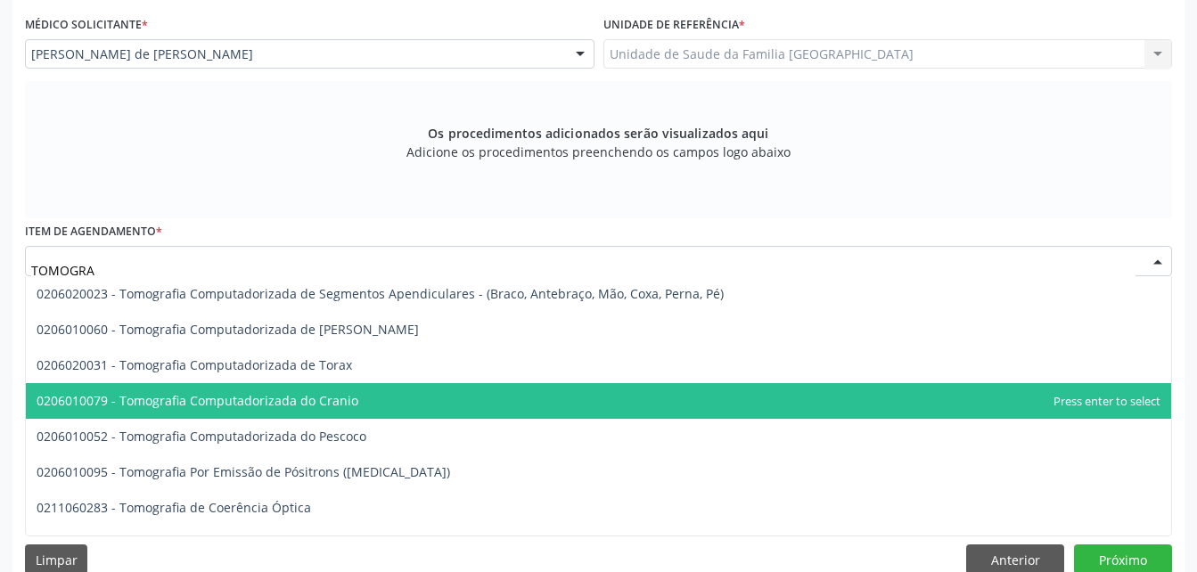
click at [291, 402] on span "0206010079 - Tomografia Computadorizada do Cranio" at bounding box center [198, 400] width 322 height 17
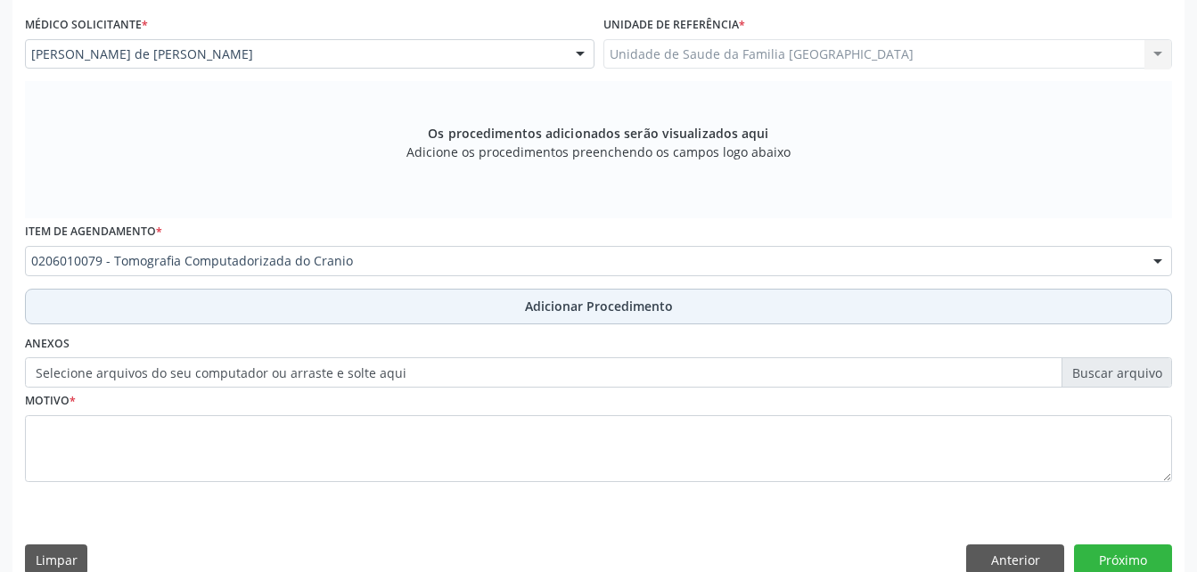
click at [778, 310] on button "Adicionar Procedimento" at bounding box center [598, 307] width 1147 height 36
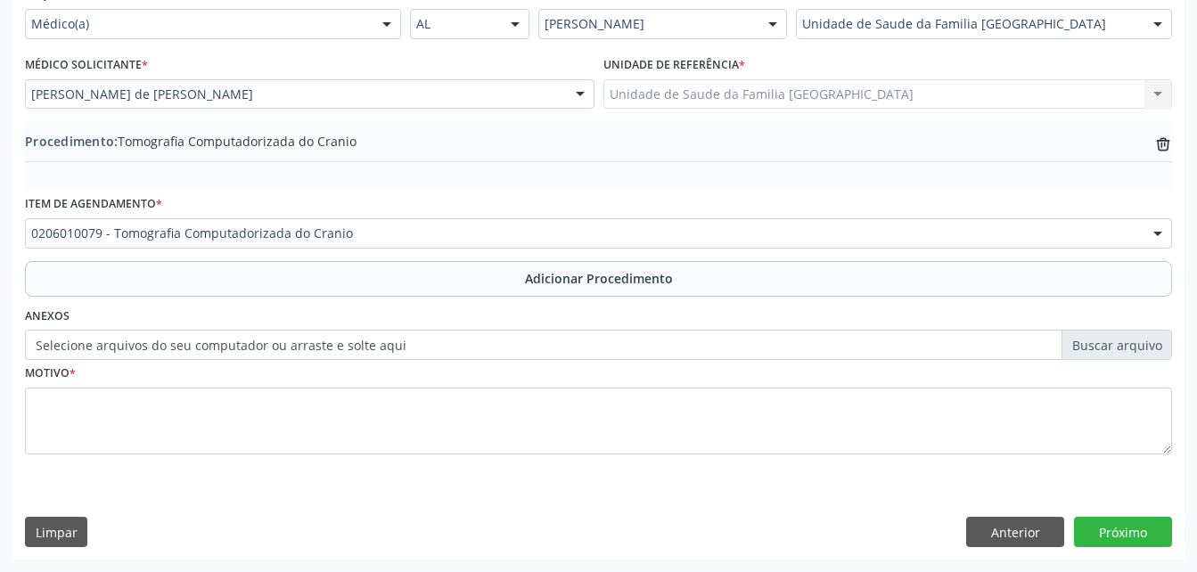
scroll to position [430, 0]
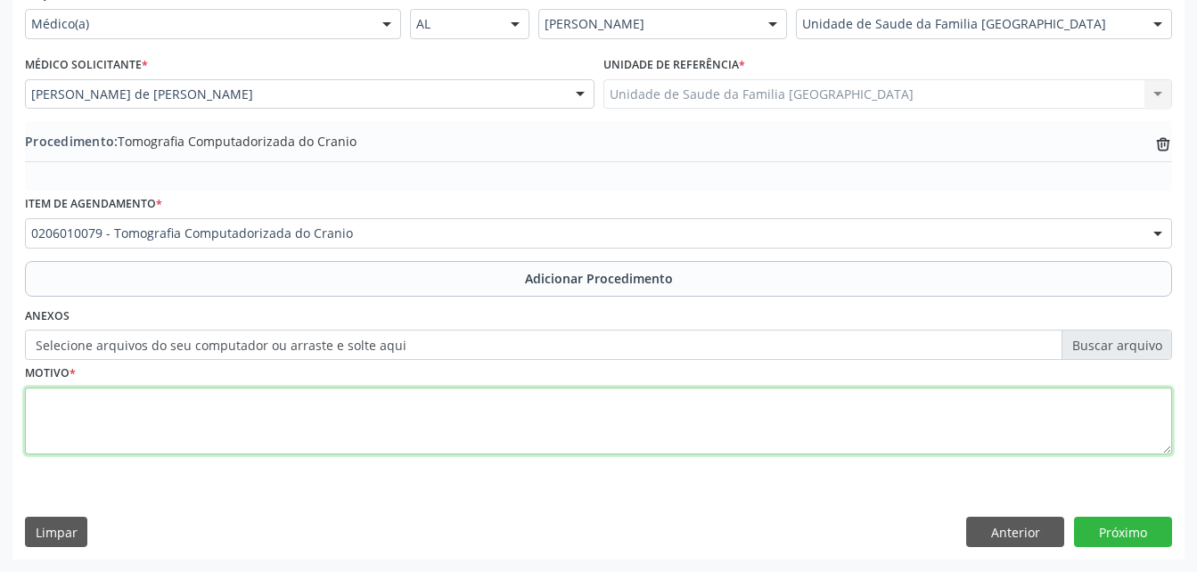
click at [572, 429] on textarea at bounding box center [598, 422] width 1147 height 68
type textarea "DM2,HAS,TABAGISMO"
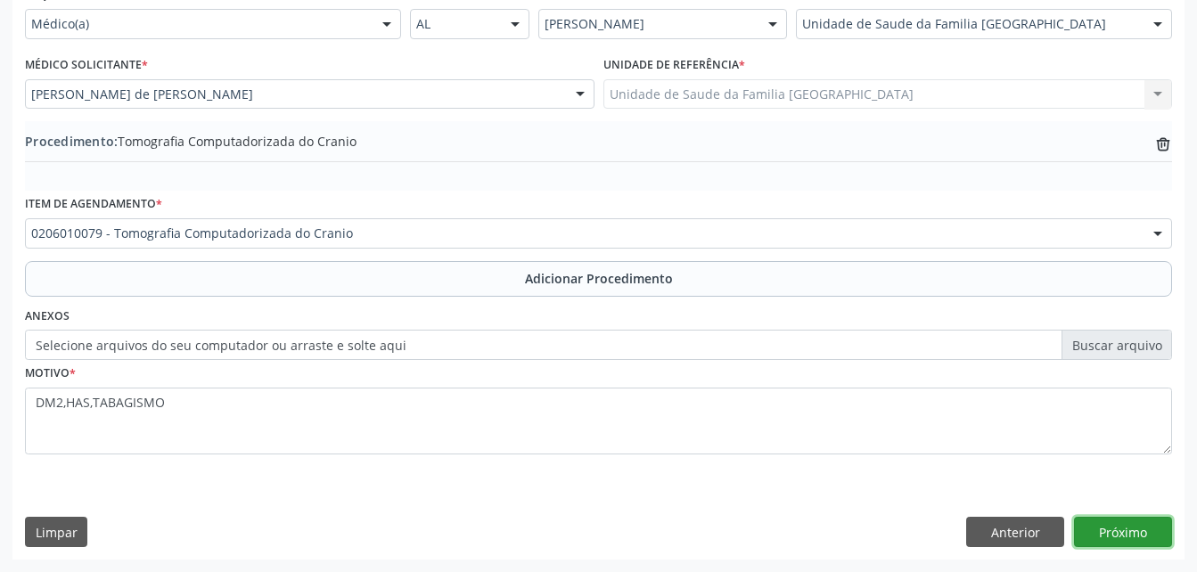
click at [1144, 537] on button "Próximo" at bounding box center [1123, 532] width 98 height 30
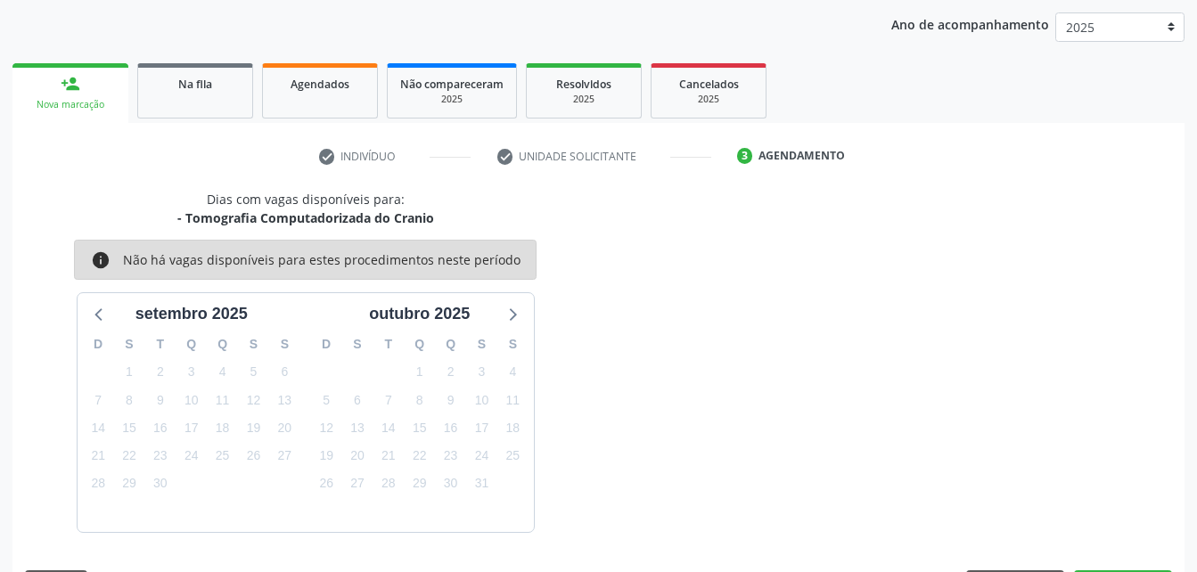
scroll to position [281, 0]
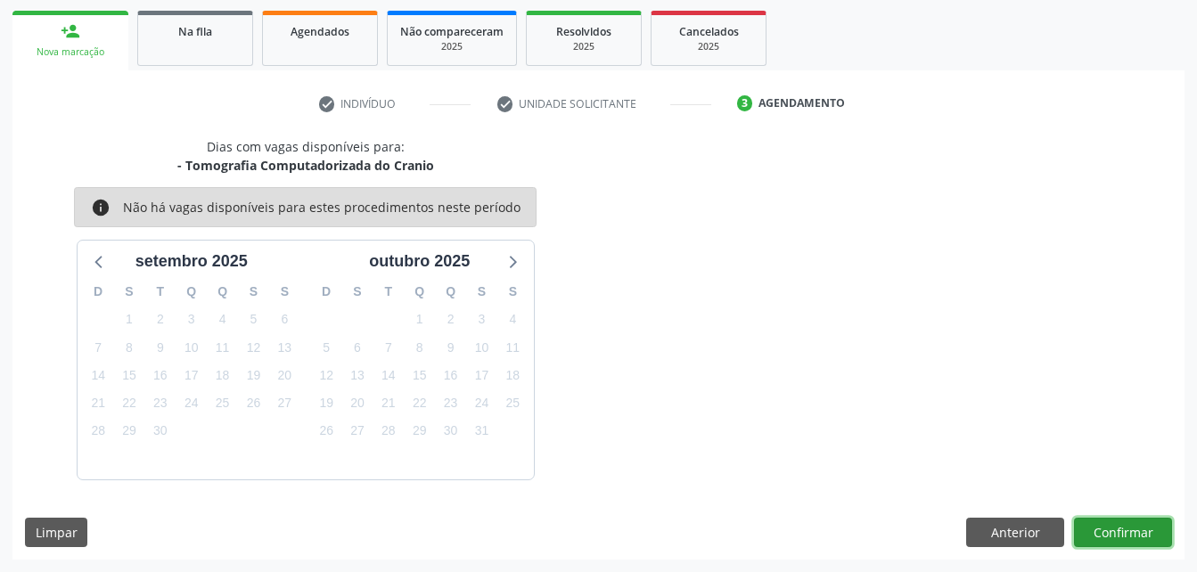
click at [1144, 537] on button "Confirmar" at bounding box center [1123, 533] width 98 height 30
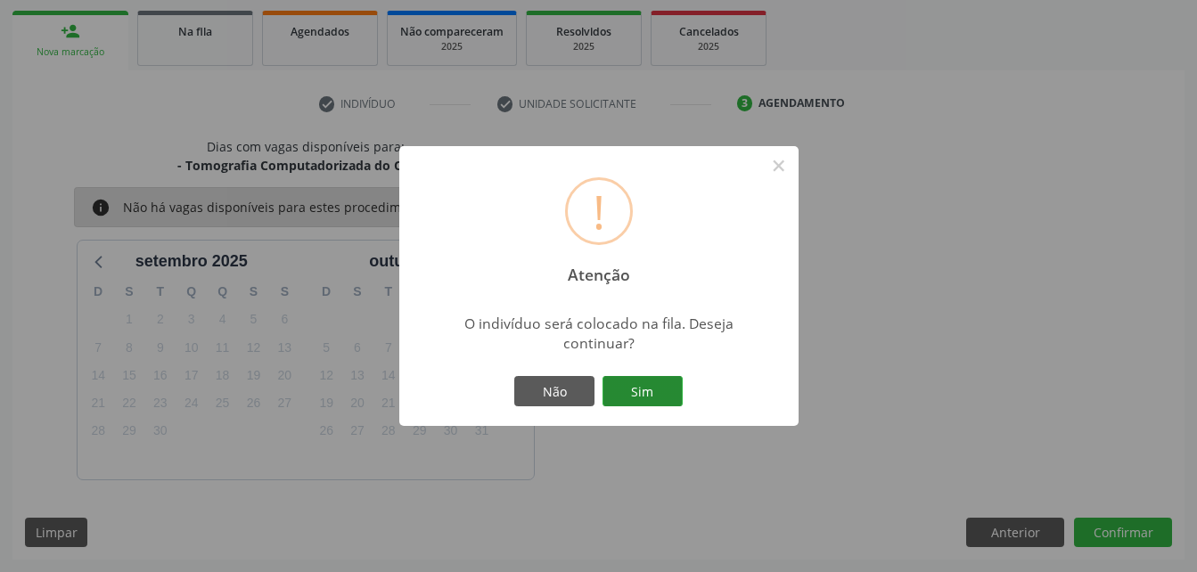
click at [641, 399] on button "Sim" at bounding box center [642, 391] width 80 height 30
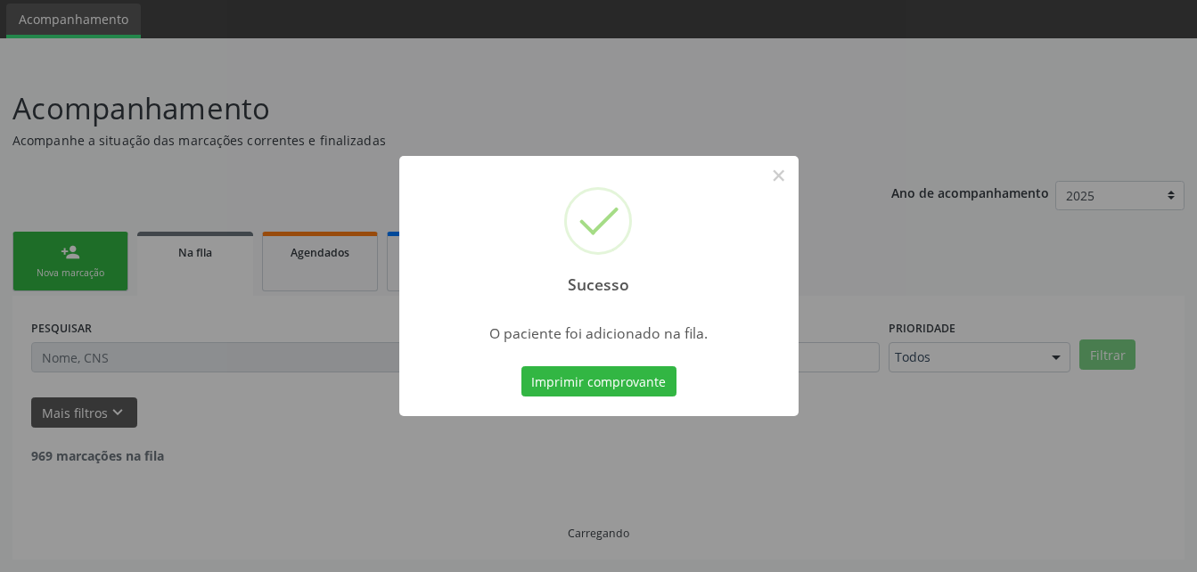
scroll to position [41, 0]
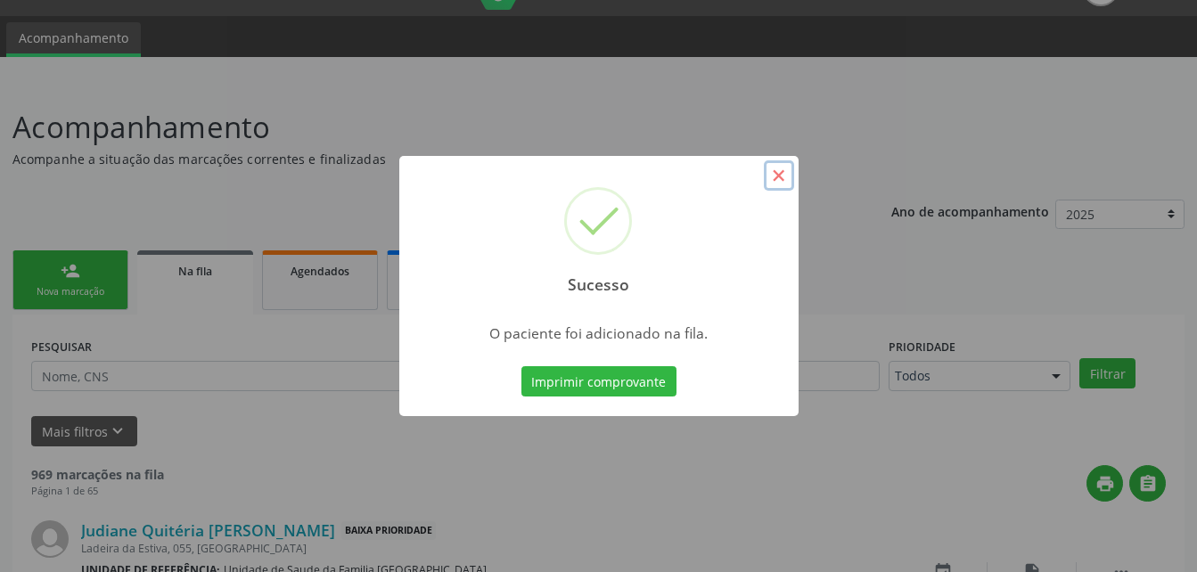
click at [782, 176] on button "×" at bounding box center [779, 175] width 30 height 30
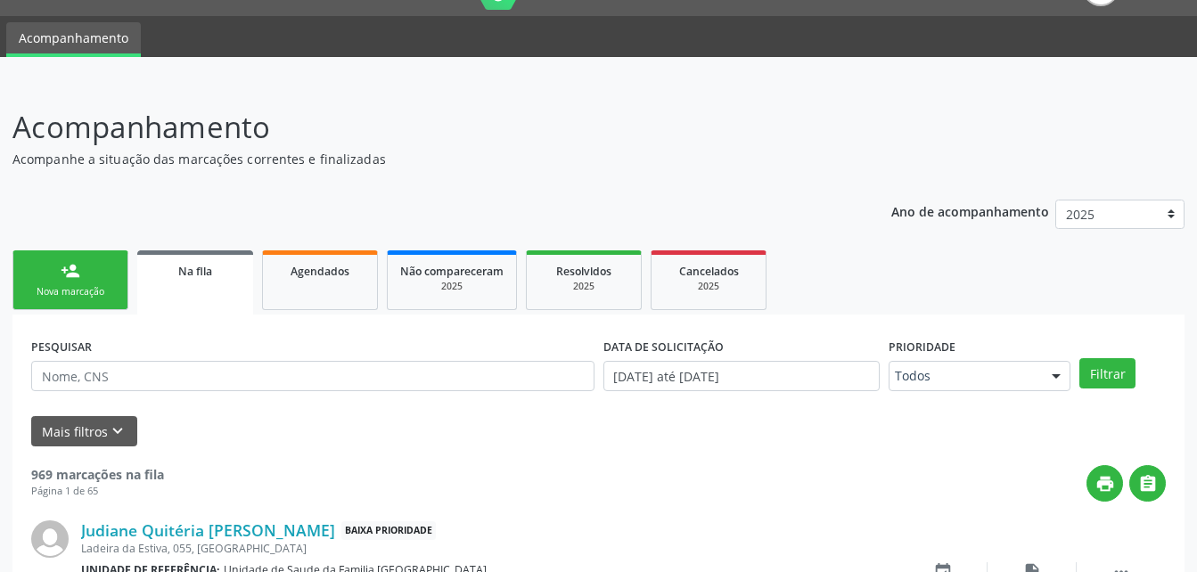
click at [116, 285] on link "person_add Nova marcação" at bounding box center [70, 280] width 116 height 60
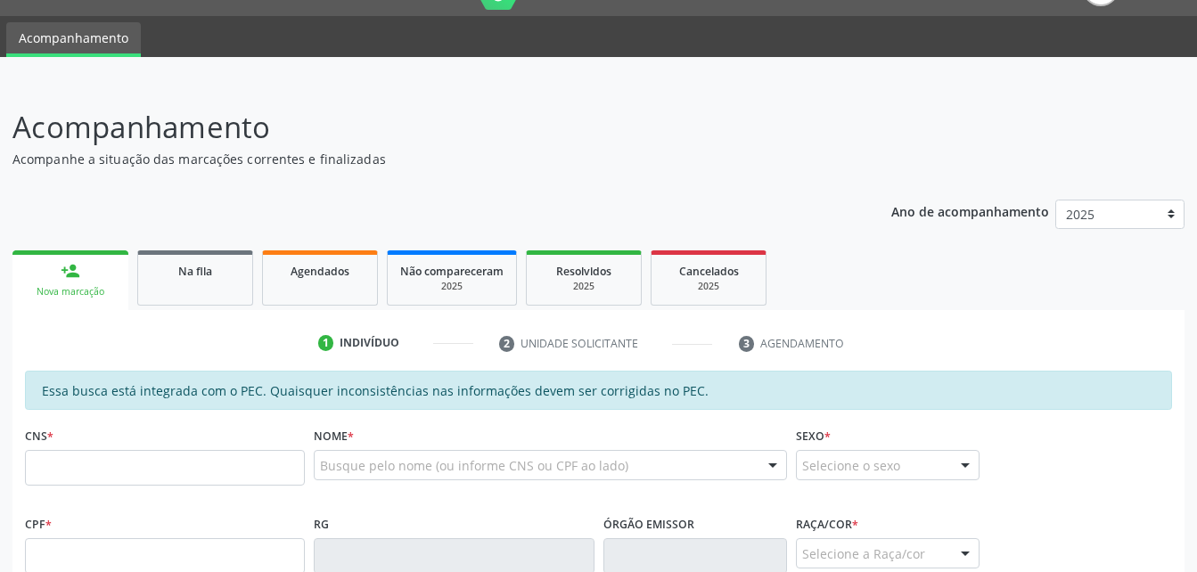
scroll to position [219, 0]
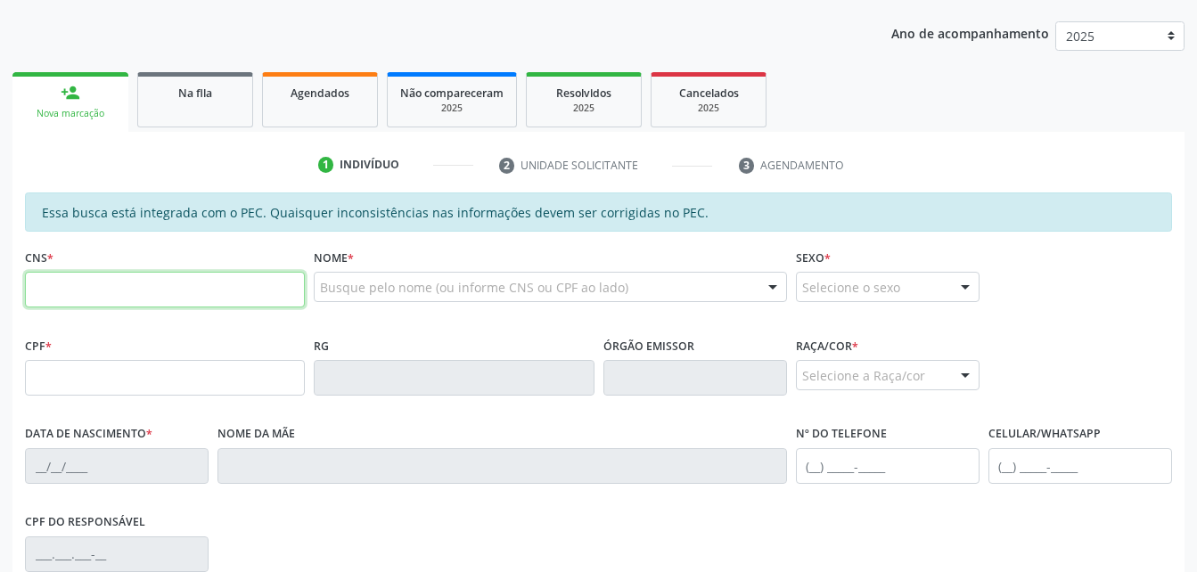
click at [188, 292] on input "text" at bounding box center [165, 290] width 280 height 36
type input "704 0033 0704 4661"
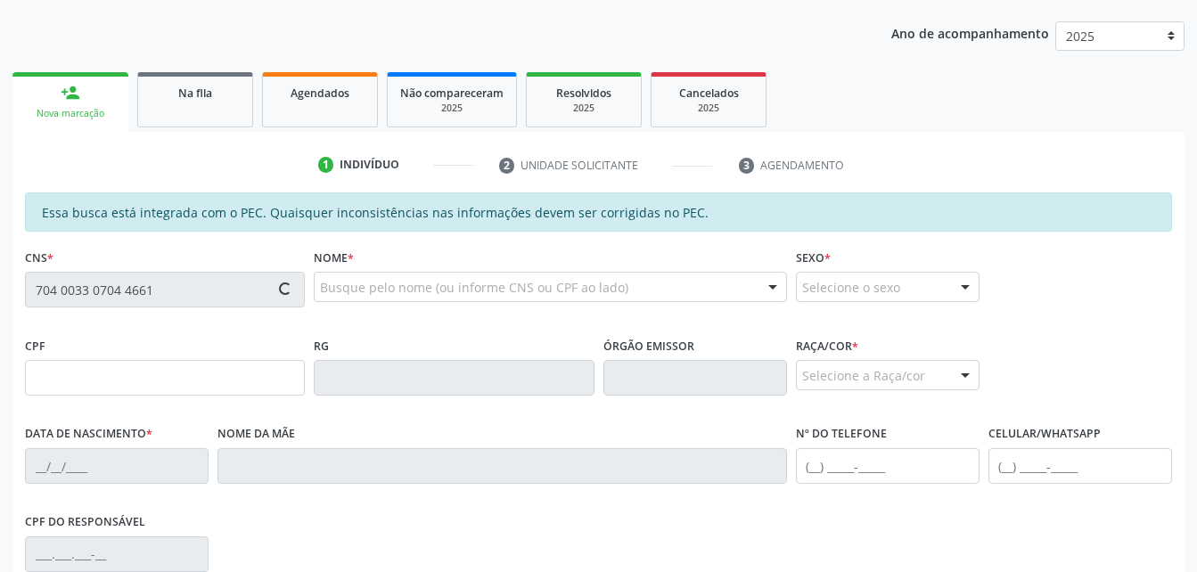
type input "196.497.705-34"
type input "[DATE]"
type input "[PERSON_NAME]"
type input "[PHONE_NUMBER]"
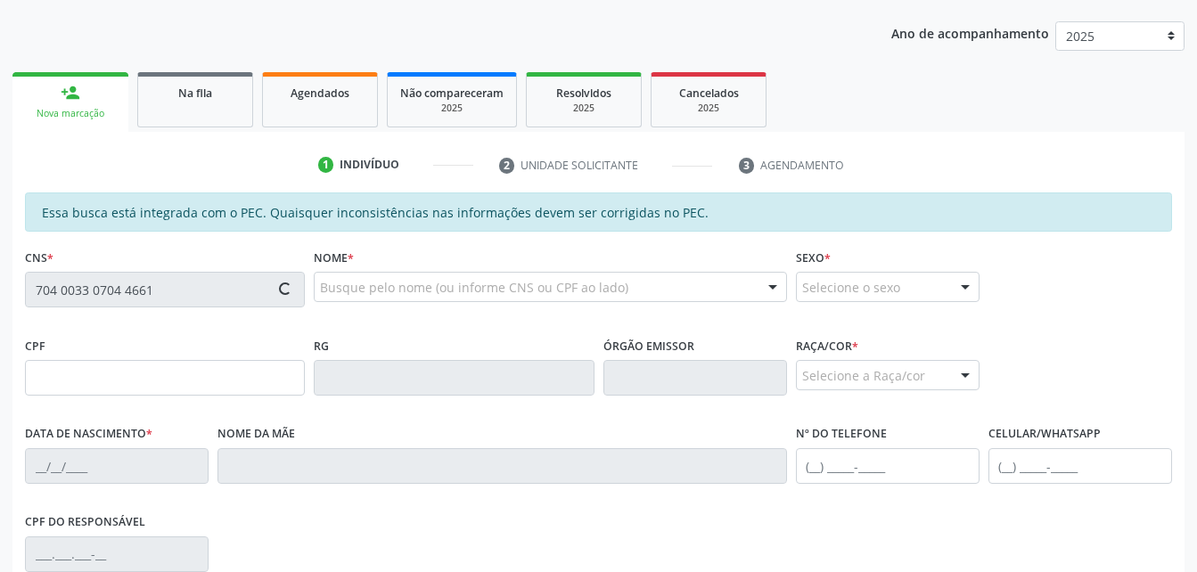
type input "104"
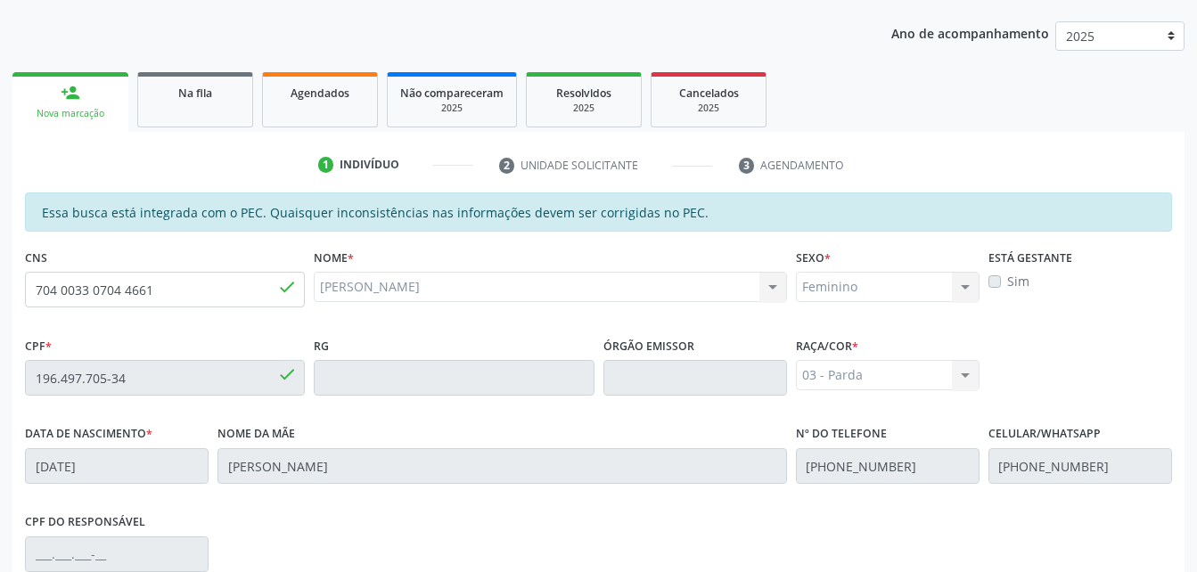
scroll to position [471, 0]
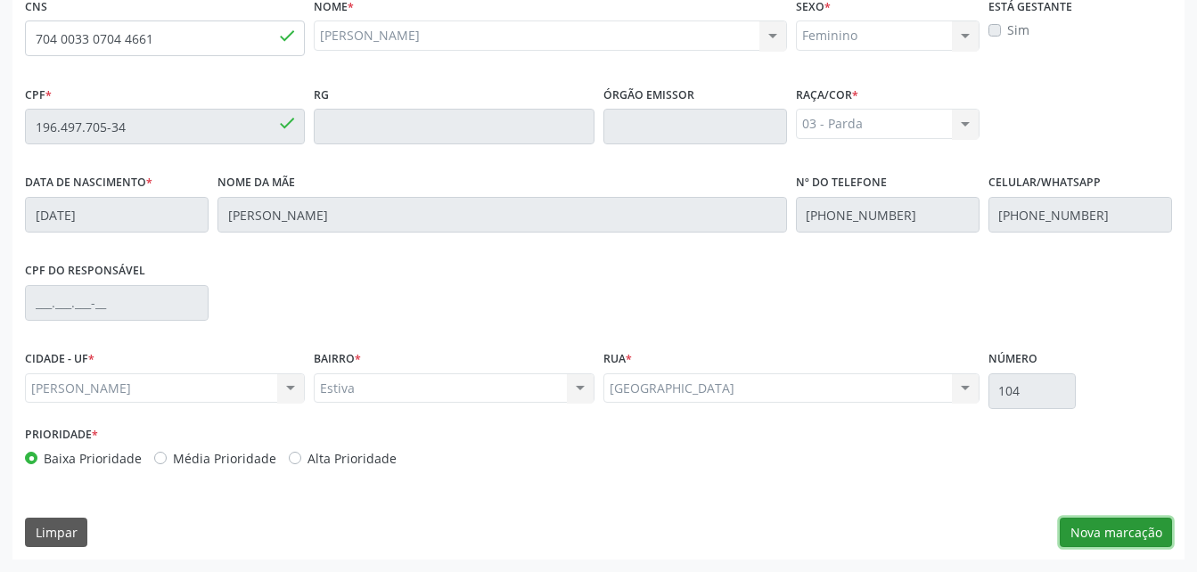
click at [1118, 528] on button "Nova marcação" at bounding box center [1116, 533] width 112 height 30
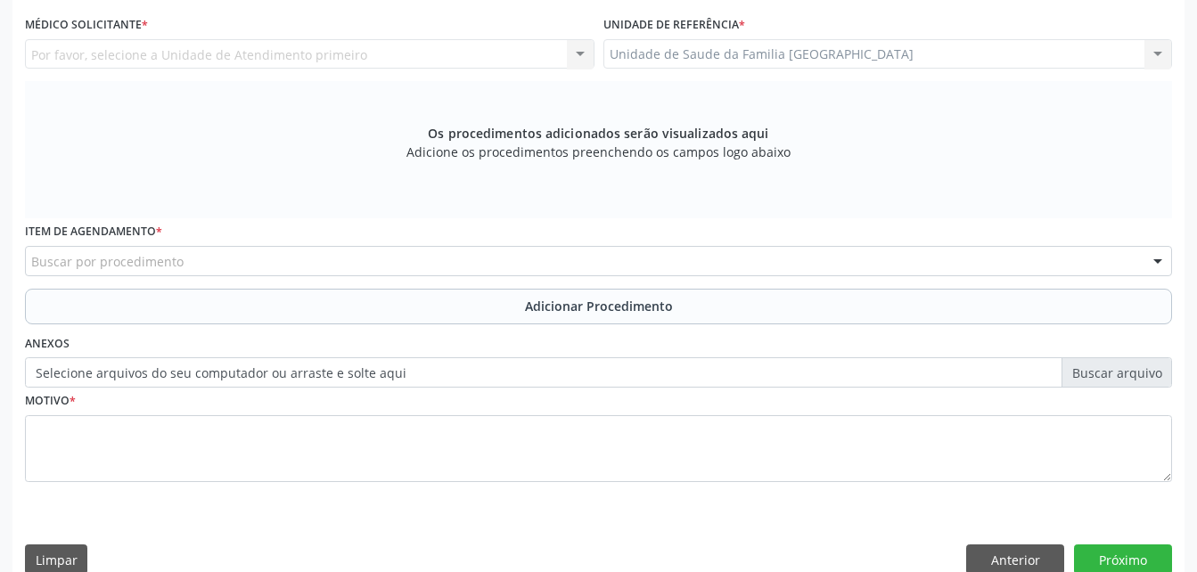
scroll to position [381, 0]
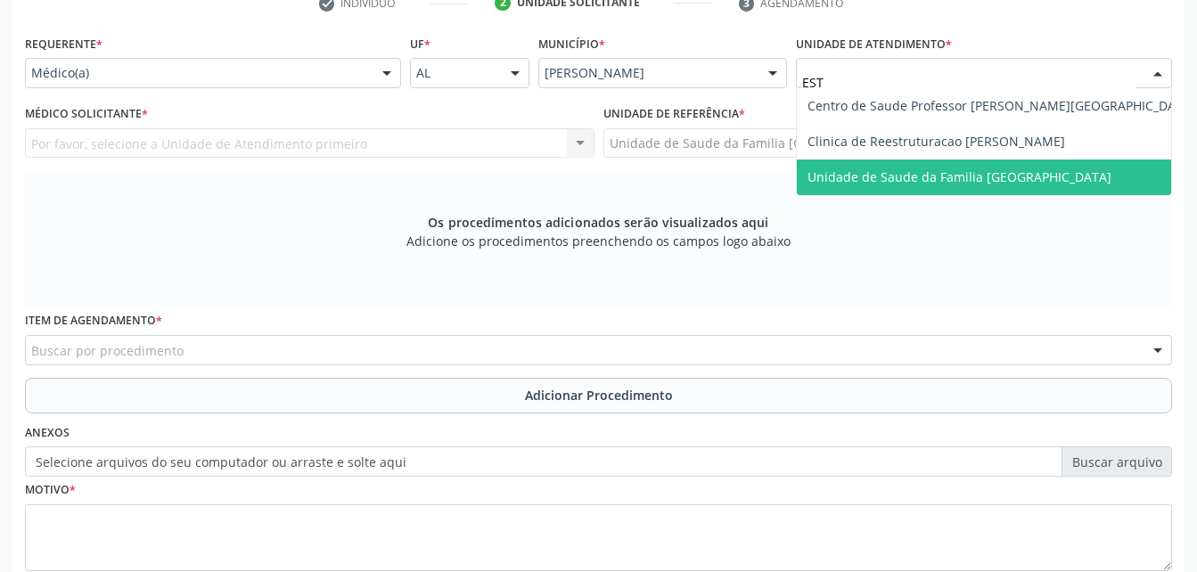
drag, startPoint x: 881, startPoint y: 154, endPoint x: 892, endPoint y: 170, distance: 19.3
click at [892, 170] on ul "Centro de Saude Professor Estacio de Lima Clinica de Reestruturacao [PERSON_NAM…" at bounding box center [1001, 141] width 409 height 107
click at [892, 170] on span "Unidade de Saude da Familia [GEOGRAPHIC_DATA]" at bounding box center [959, 176] width 304 height 17
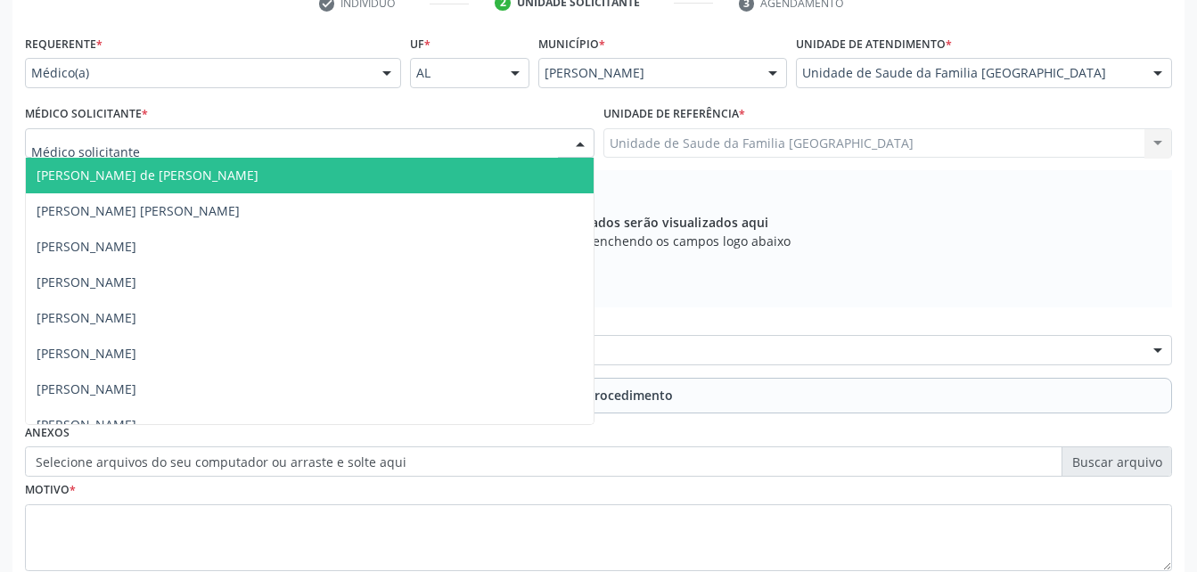
click at [518, 135] on div at bounding box center [309, 143] width 569 height 30
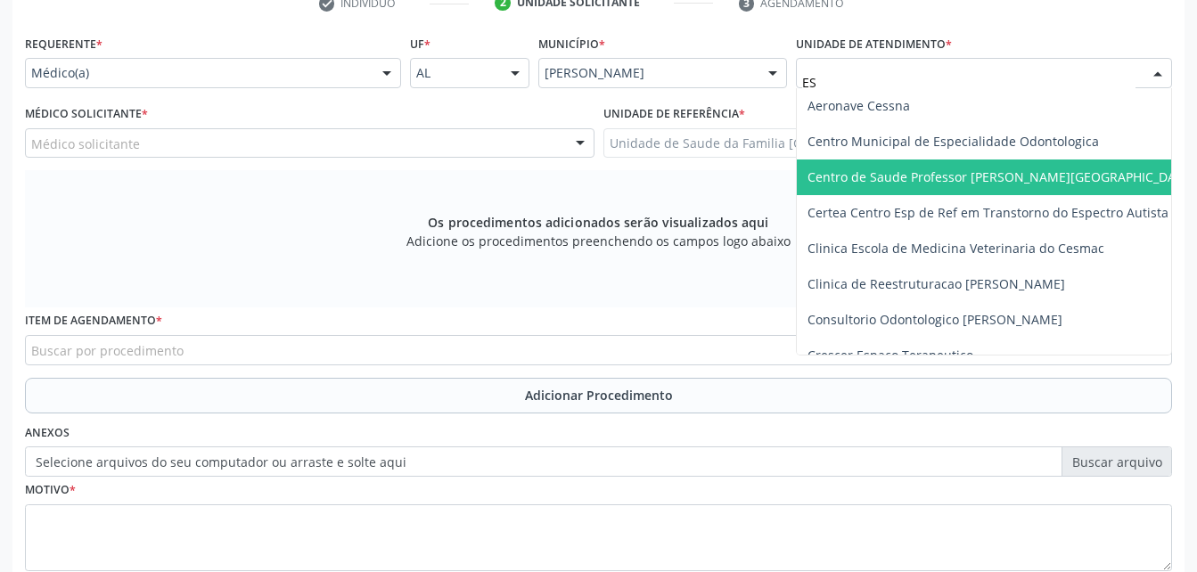
type input "EST"
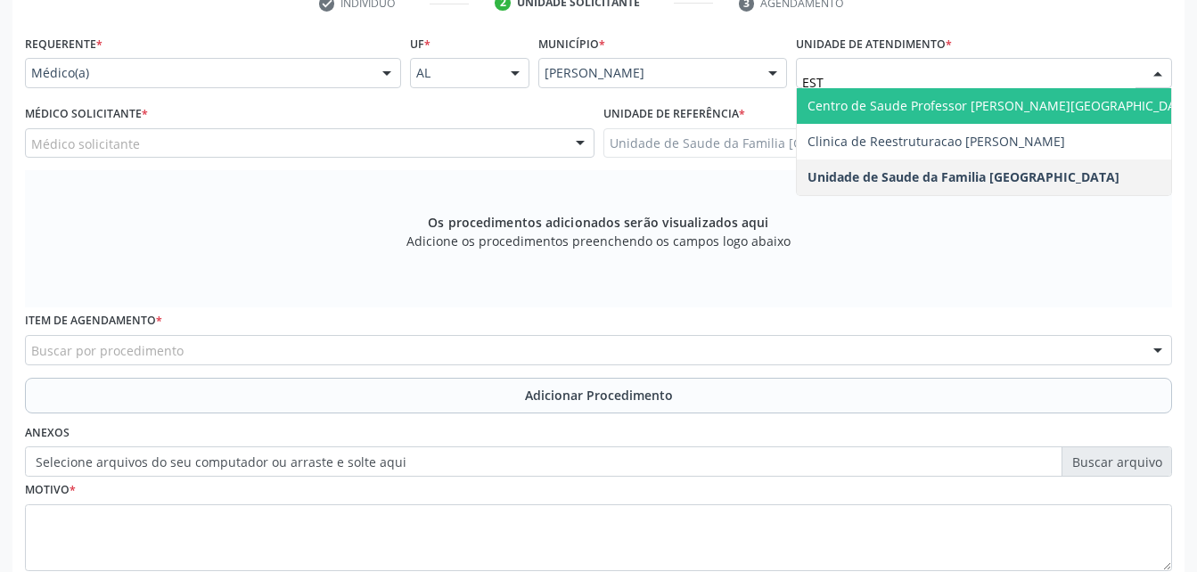
click at [1027, 108] on span "Centro de Saude Professor [PERSON_NAME][GEOGRAPHIC_DATA]" at bounding box center [1001, 105] width 388 height 17
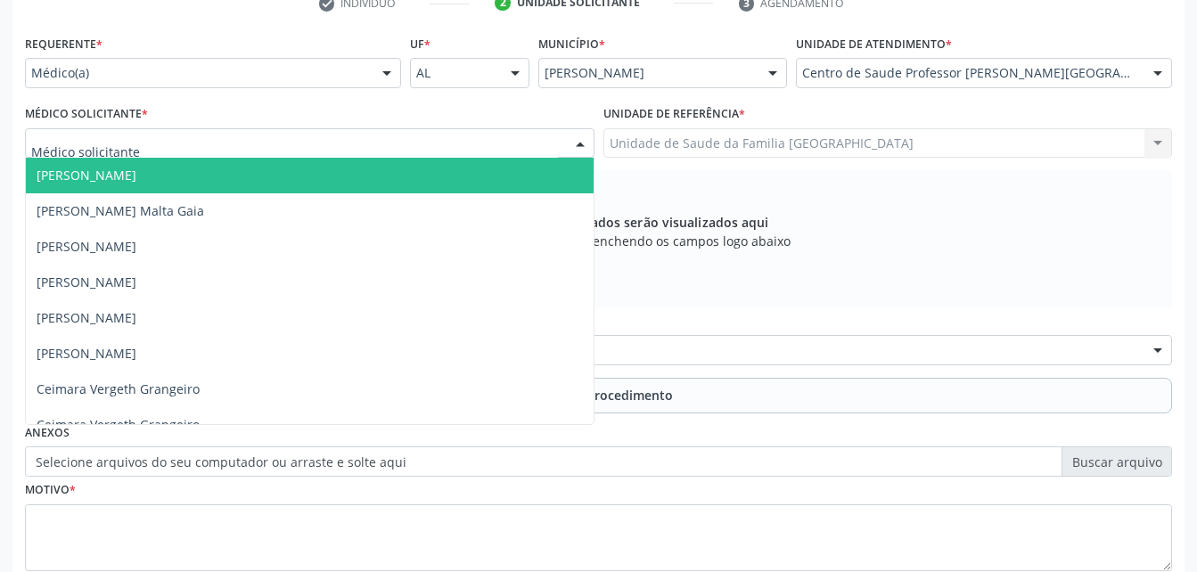
click at [334, 146] on div at bounding box center [309, 143] width 569 height 30
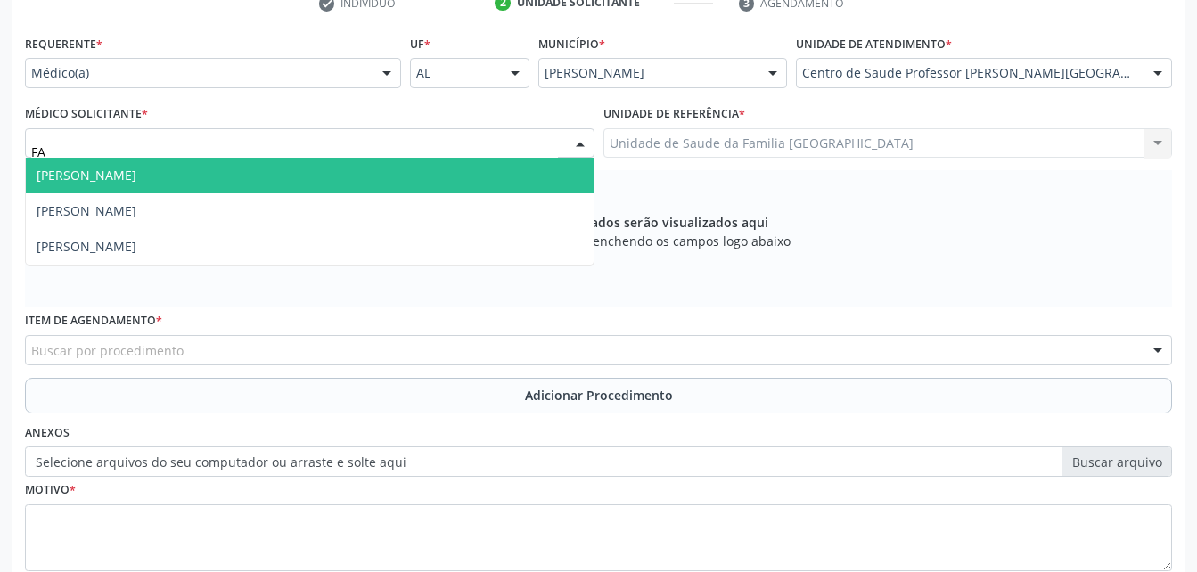
type input "FAB"
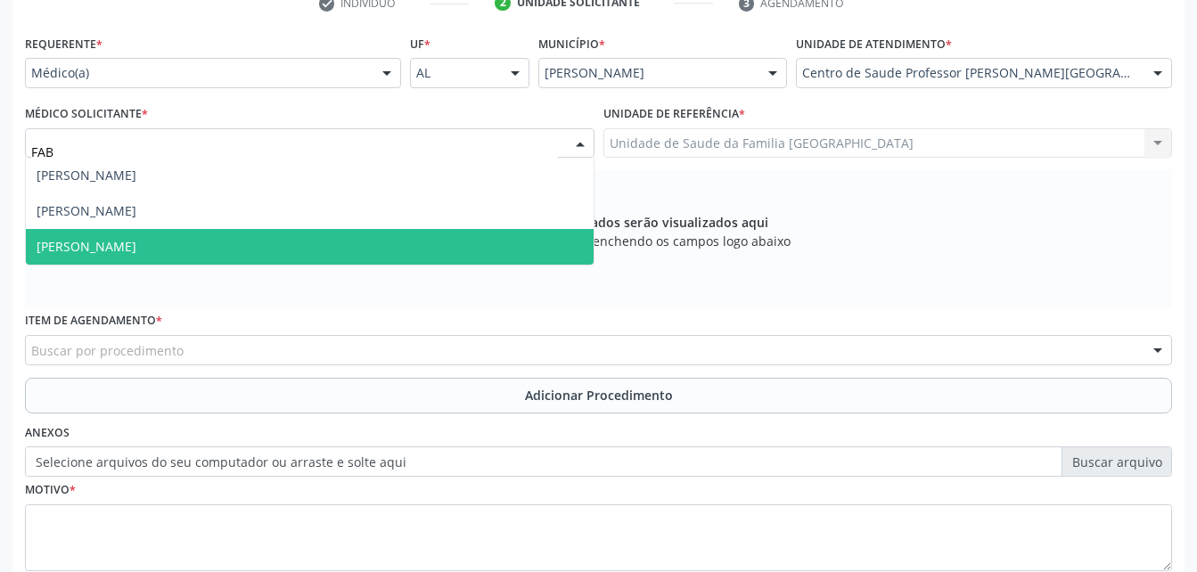
click at [428, 250] on span "[PERSON_NAME]" at bounding box center [310, 247] width 568 height 36
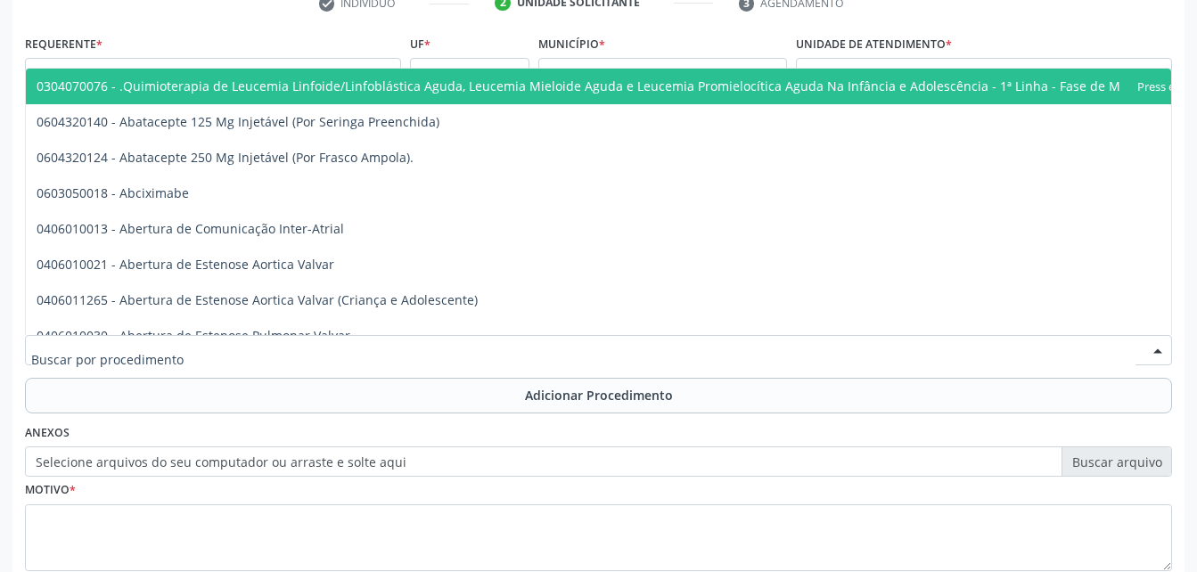
click at [440, 347] on div at bounding box center [598, 350] width 1147 height 30
type input "Y"
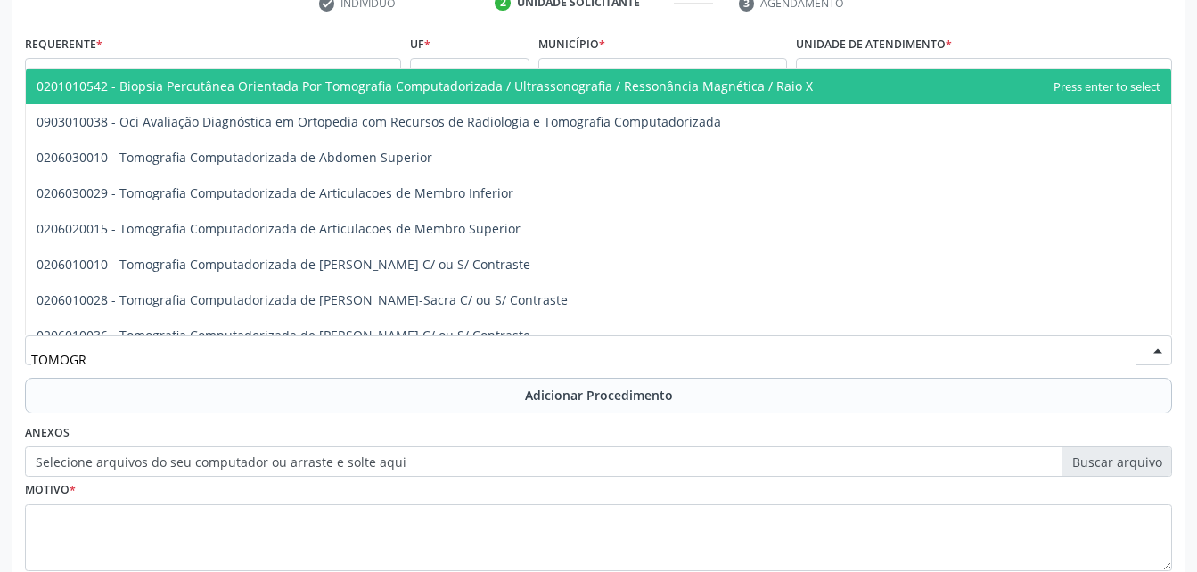
type input "TOMOGRA"
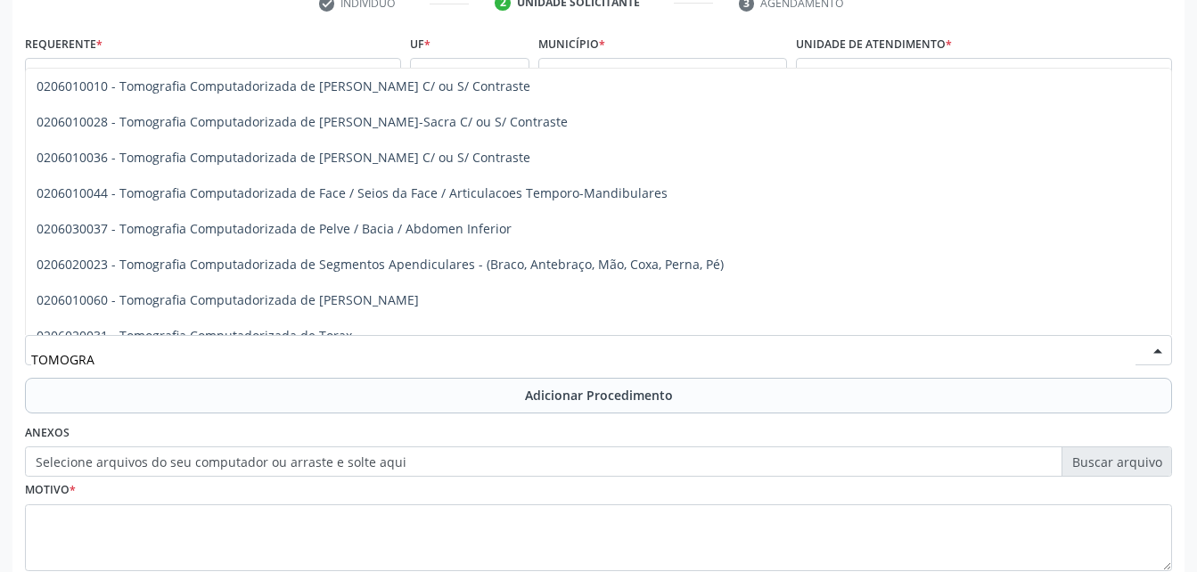
scroll to position [375, 0]
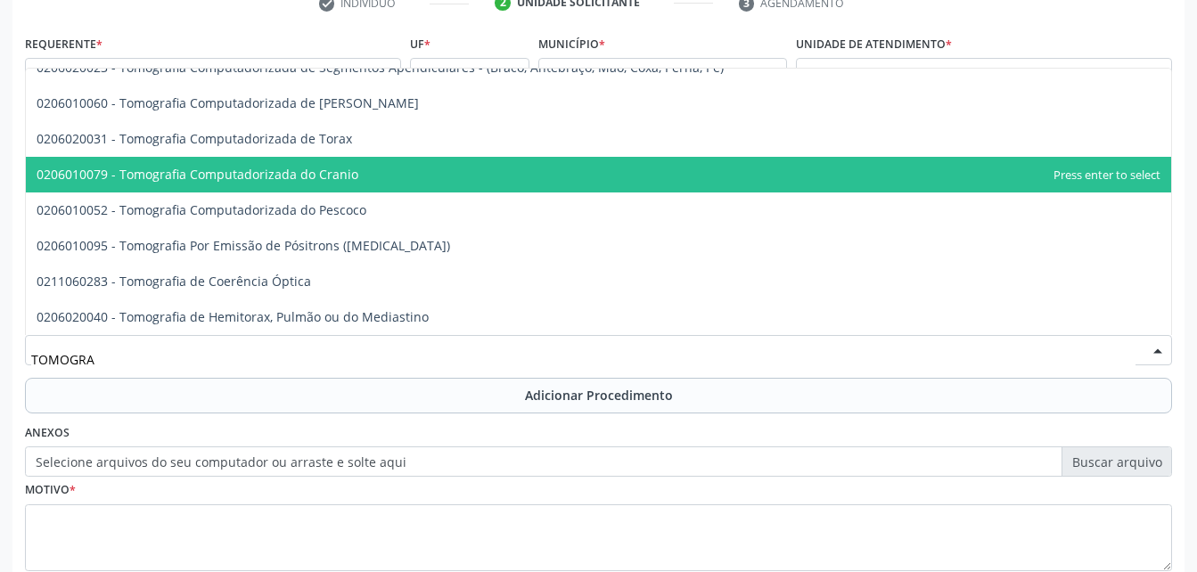
click at [420, 172] on span "0206010079 - Tomografia Computadorizada do Cranio" at bounding box center [598, 175] width 1145 height 36
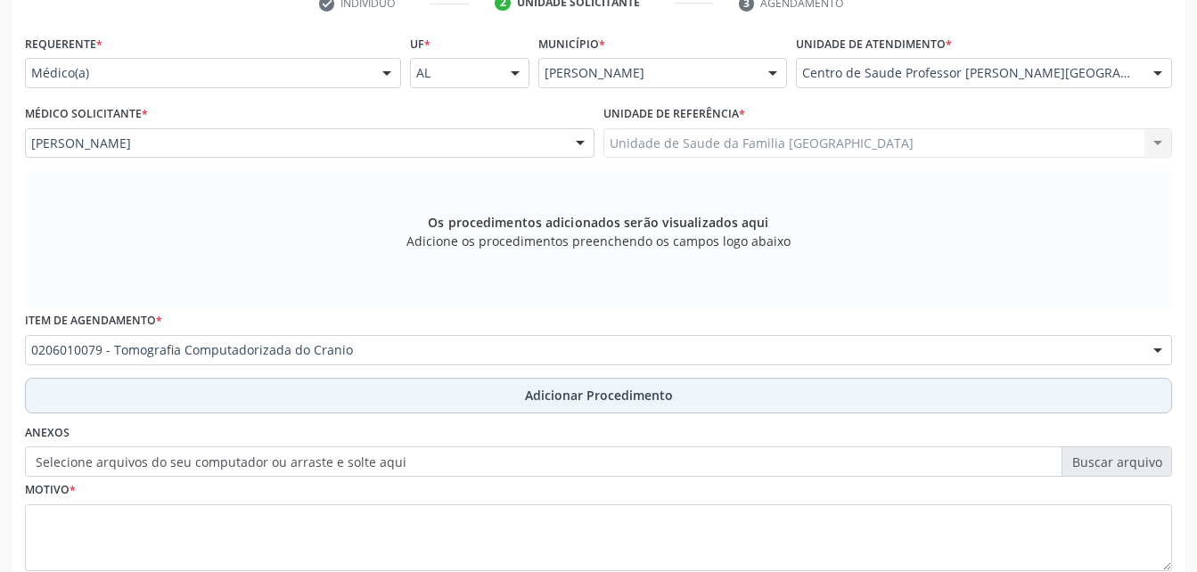
click at [520, 392] on button "Adicionar Procedimento" at bounding box center [598, 396] width 1147 height 36
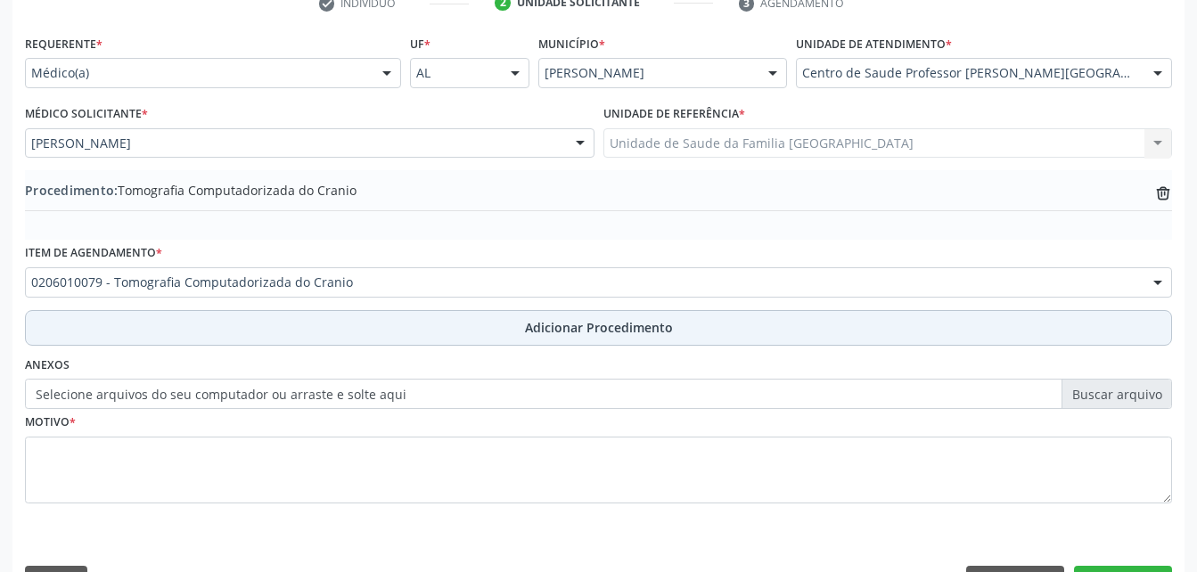
scroll to position [430, 0]
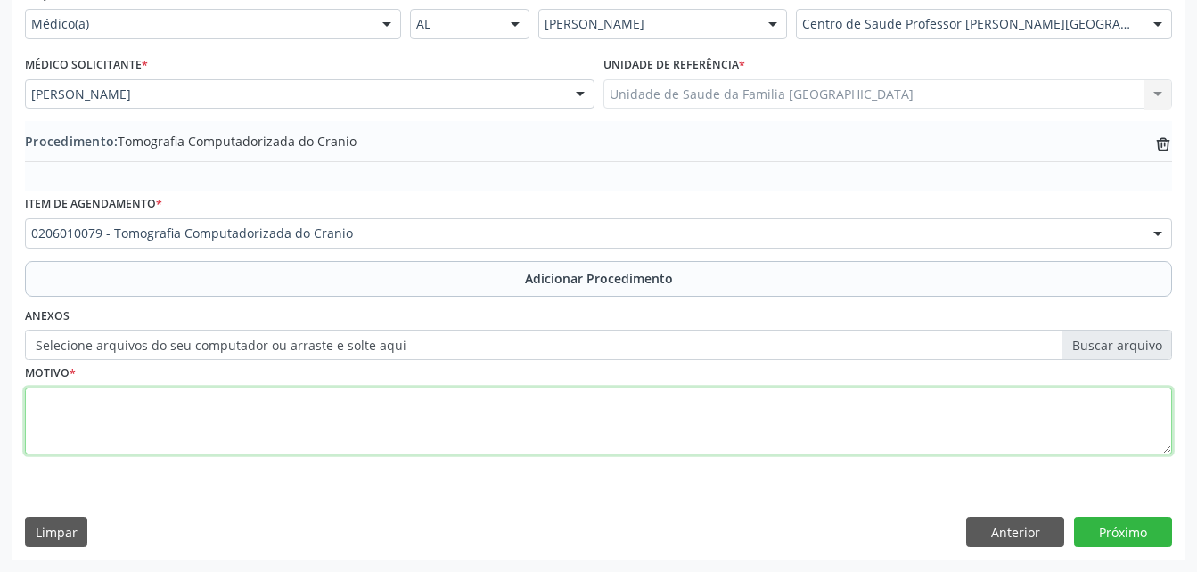
click at [510, 406] on textarea at bounding box center [598, 422] width 1147 height 68
type textarea "TREMORES GROSSEIROS"
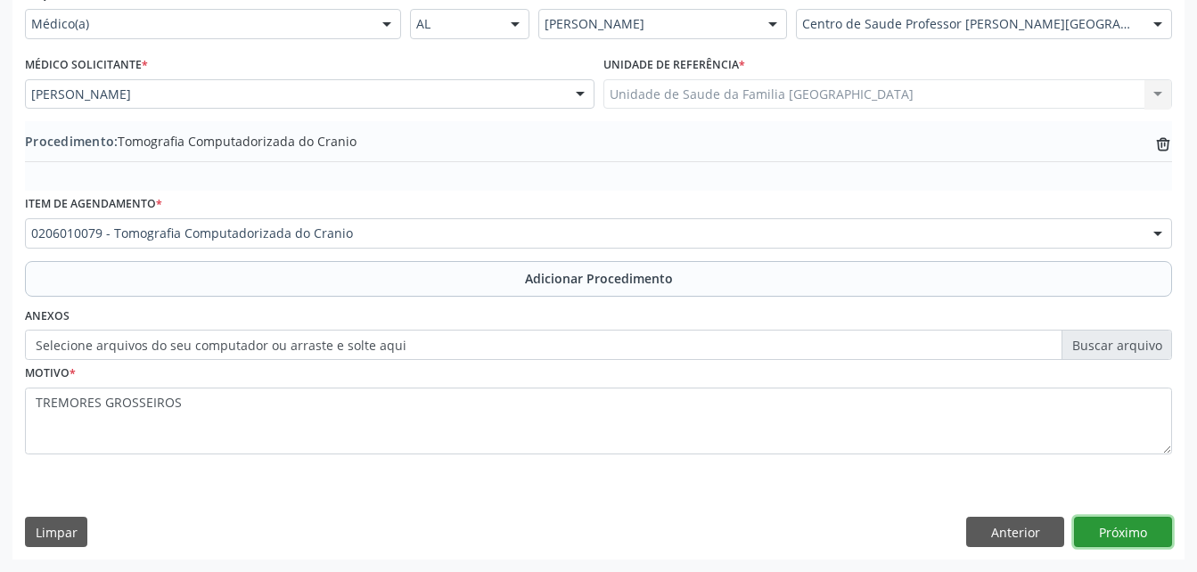
click at [1125, 527] on button "Próximo" at bounding box center [1123, 532] width 98 height 30
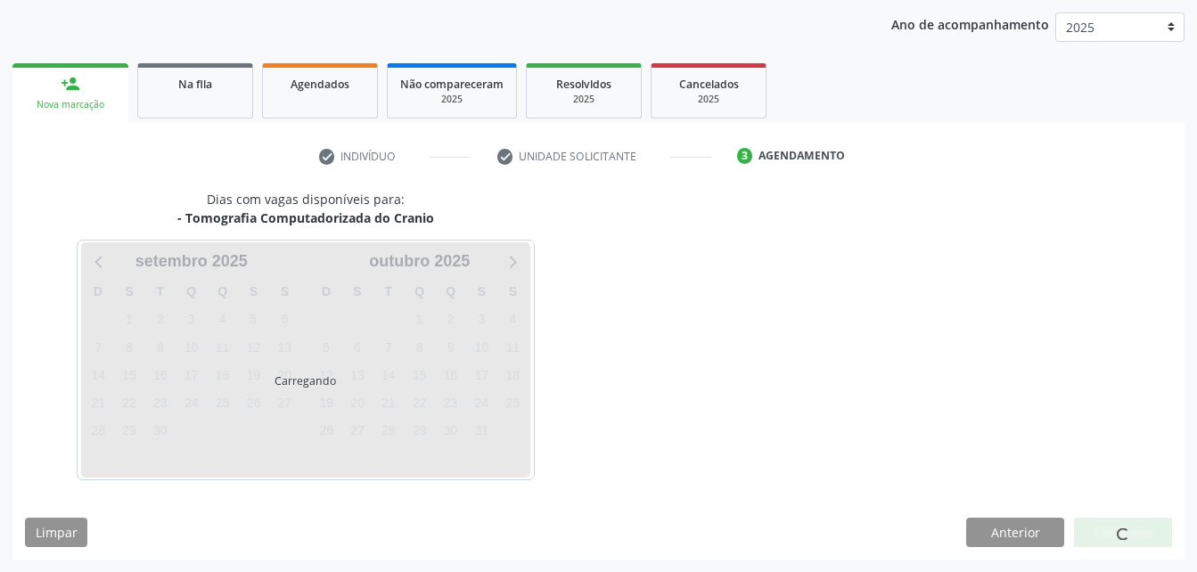
scroll to position [281, 0]
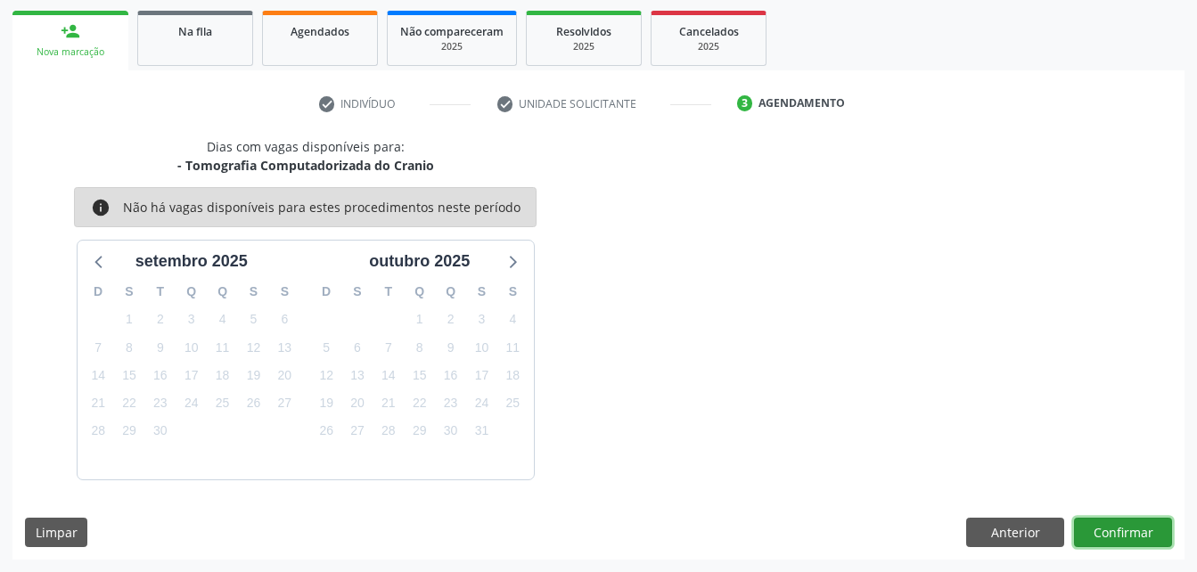
click at [1125, 527] on button "Confirmar" at bounding box center [1123, 533] width 98 height 30
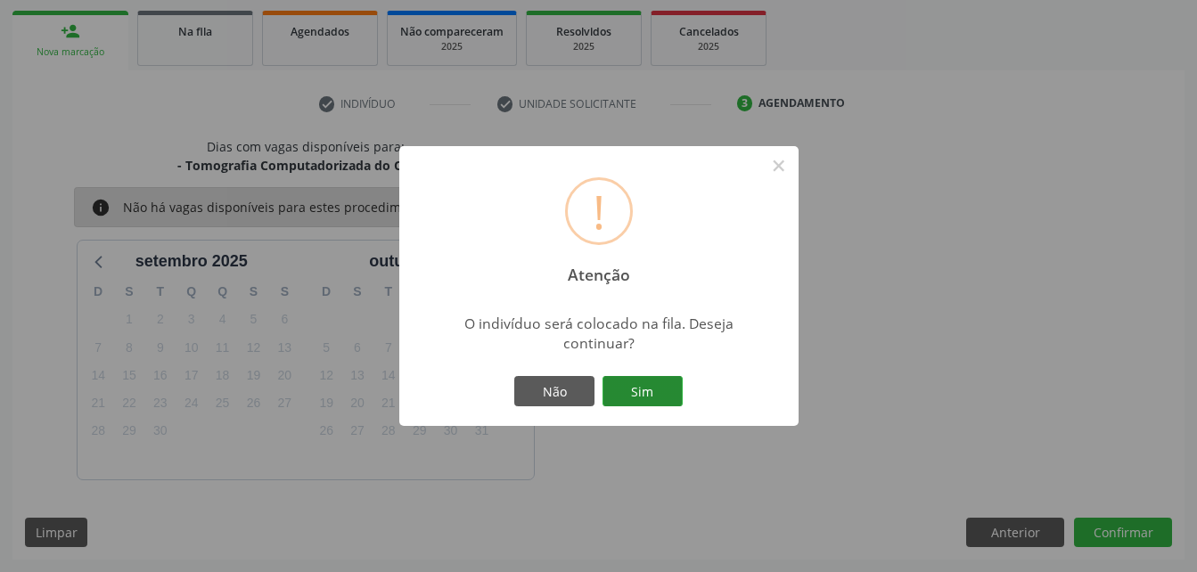
click at [651, 387] on button "Sim" at bounding box center [642, 391] width 80 height 30
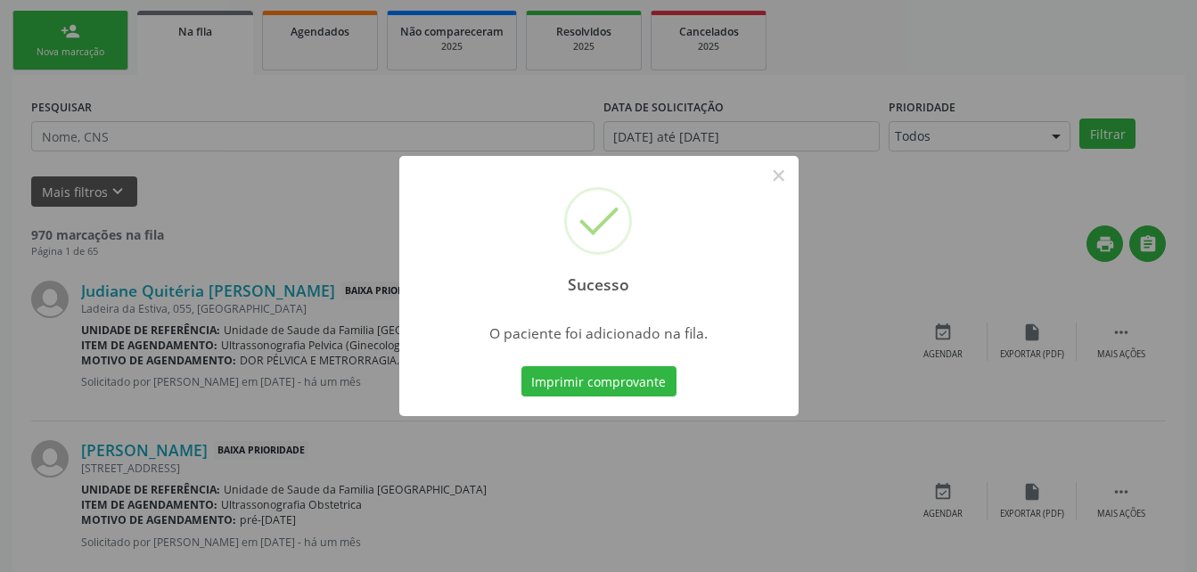
scroll to position [41, 0]
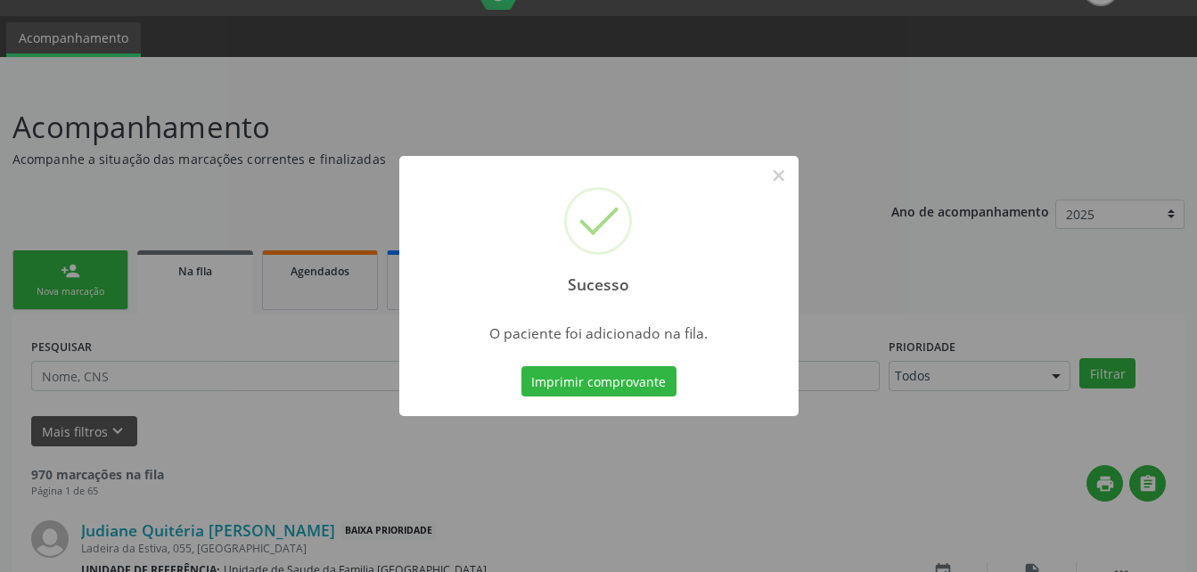
click at [62, 288] on div "Sucesso × O paciente foi adicionado na fila. Imprimir comprovante Cancel" at bounding box center [598, 286] width 1197 height 572
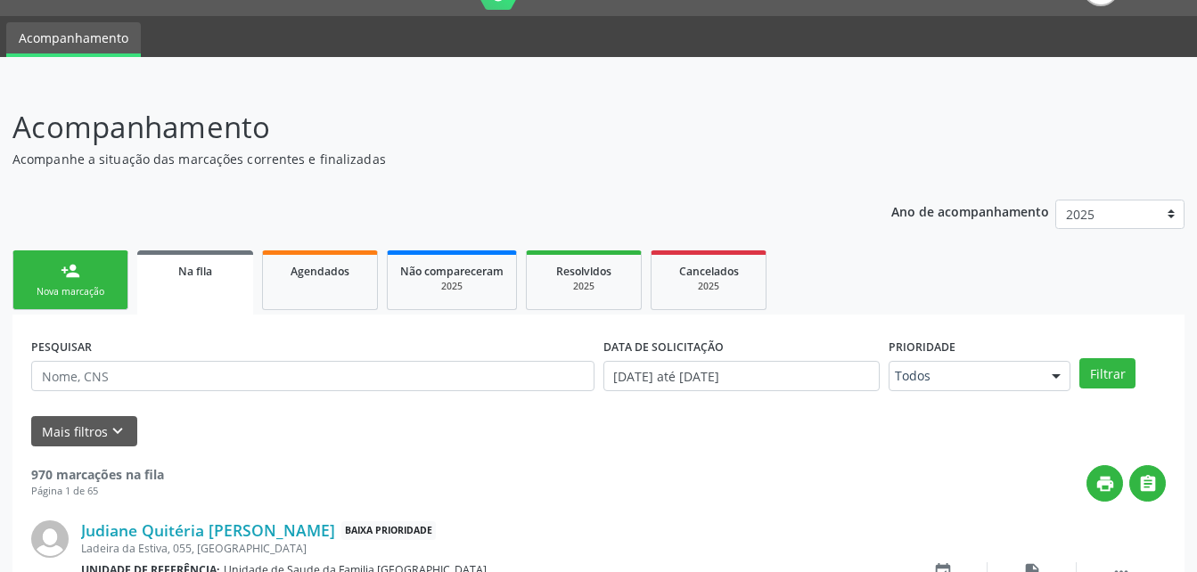
click at [87, 291] on div "Nova marcação" at bounding box center [70, 291] width 89 height 13
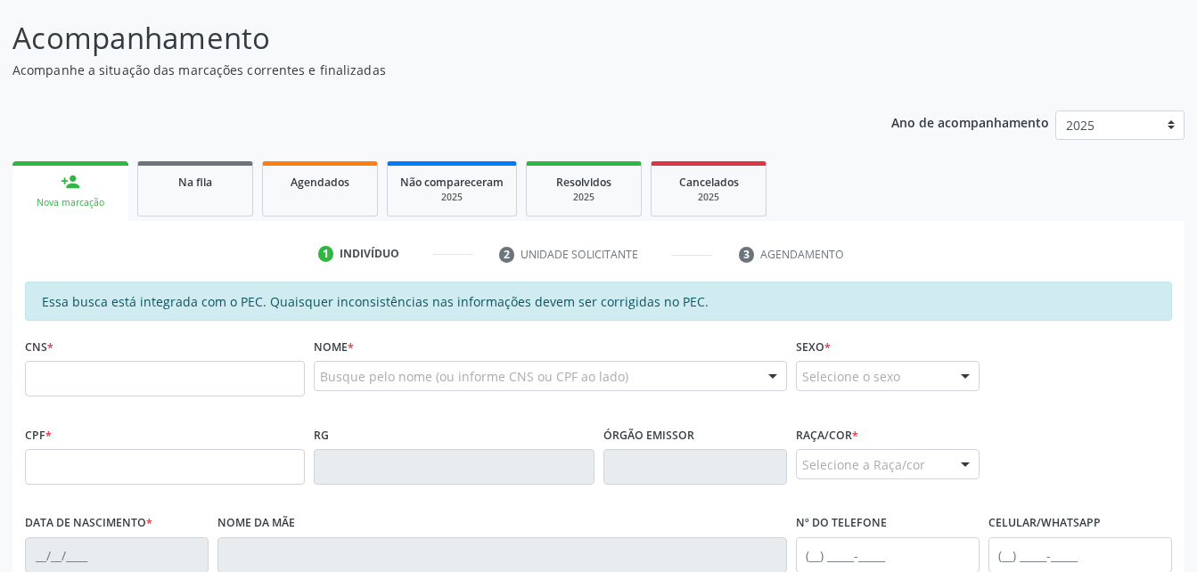
scroll to position [219, 0]
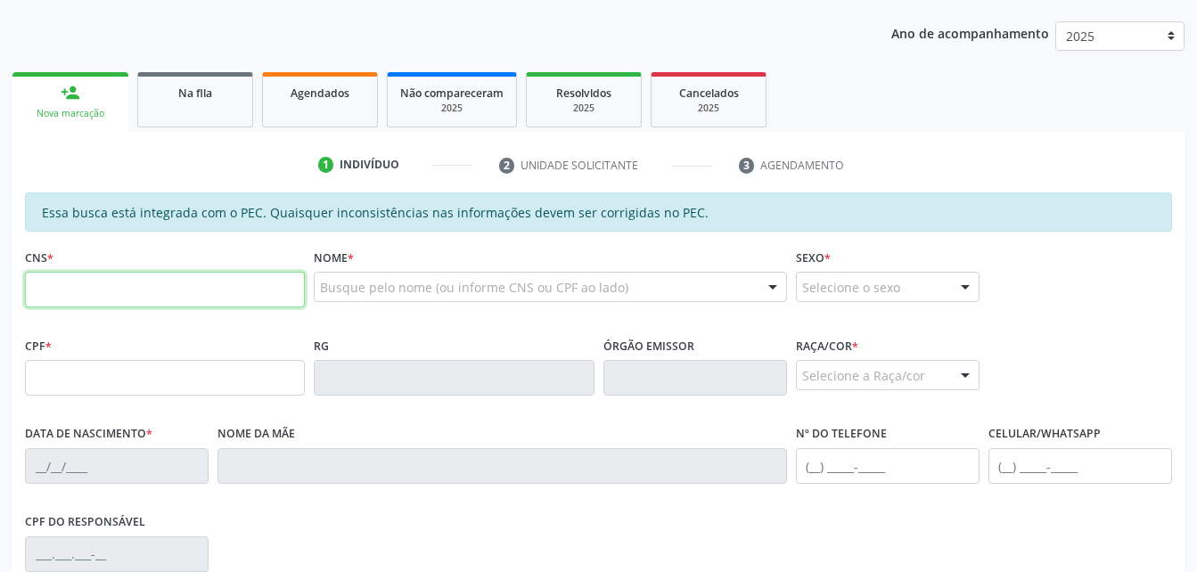
click at [160, 298] on input "text" at bounding box center [165, 290] width 280 height 36
type input "700 0014 6693 0505"
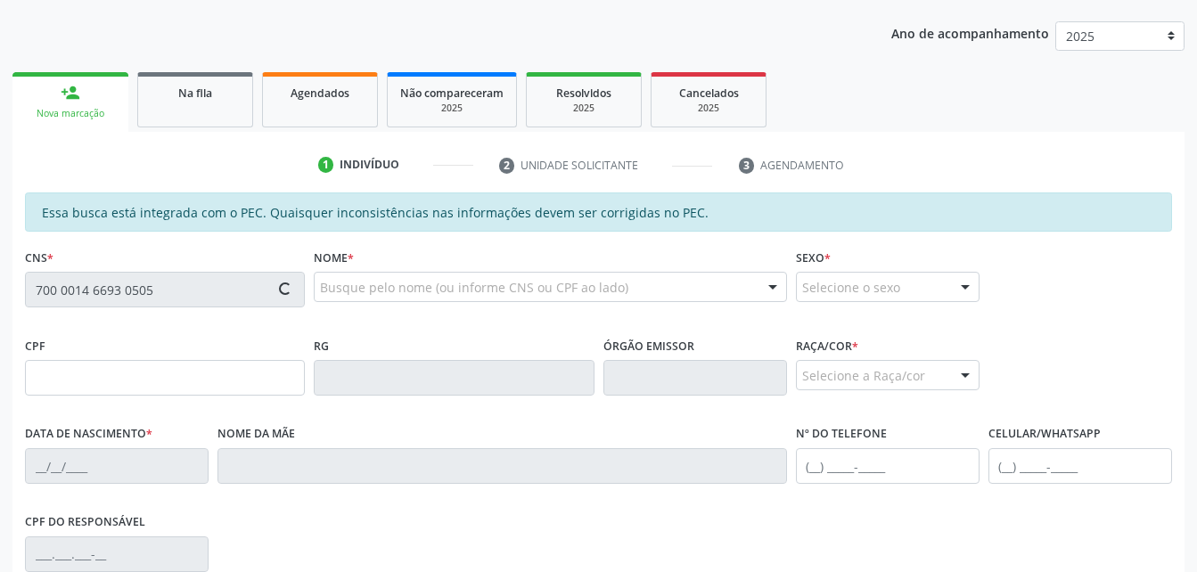
type input "364.502.004-72"
type input "[DATE]"
type input "[PERSON_NAME]"
type input "[PHONE_NUMBER]"
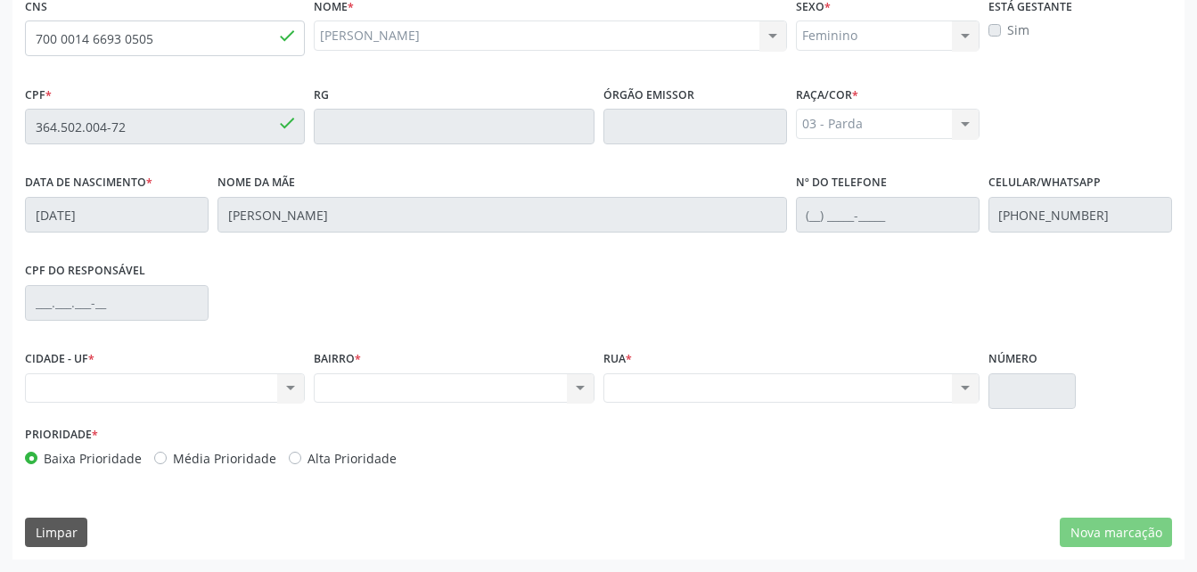
scroll to position [203, 0]
